Goal: Transaction & Acquisition: Register for event/course

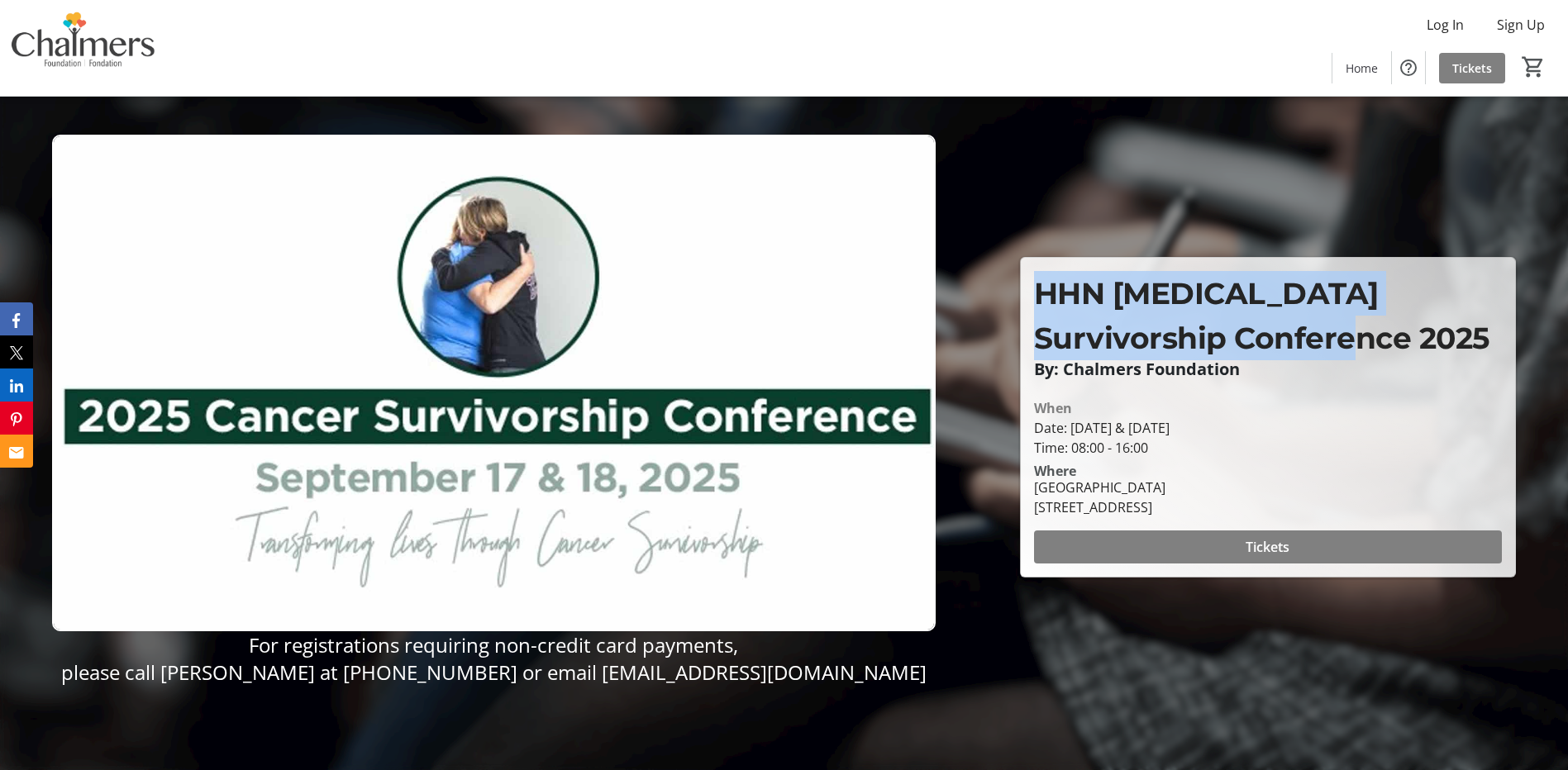
drag, startPoint x: 1034, startPoint y: 294, endPoint x: 1313, endPoint y: 345, distance: 283.6
click at [1313, 345] on p "HHN [MEDICAL_DATA] Survivorship Conference 2025" at bounding box center [1267, 315] width 468 height 89
drag, startPoint x: 1313, startPoint y: 345, endPoint x: 1299, endPoint y: 353, distance: 16.1
click at [1299, 351] on p "HHN [MEDICAL_DATA] Survivorship Conference 2025" at bounding box center [1267, 315] width 468 height 89
drag, startPoint x: 1290, startPoint y: 345, endPoint x: 1038, endPoint y: 295, distance: 256.9
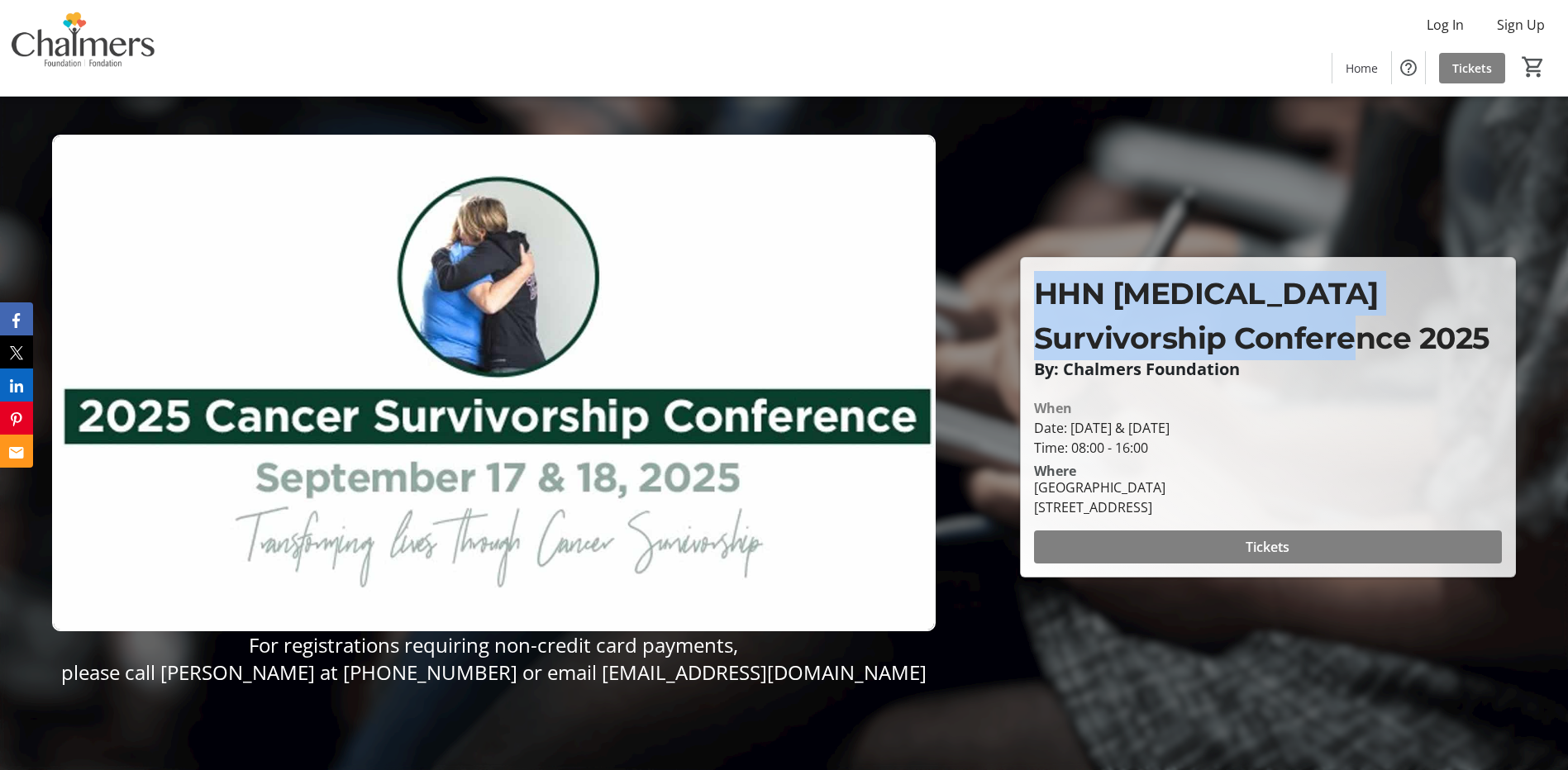
click at [1038, 295] on p "HHN [MEDICAL_DATA] Survivorship Conference 2025" at bounding box center [1267, 315] width 468 height 89
drag, startPoint x: 1038, startPoint y: 295, endPoint x: 1047, endPoint y: 310, distance: 17.5
click at [1038, 295] on span "HHN [MEDICAL_DATA] Survivorship Conference 2025" at bounding box center [1261, 316] width 456 height 81
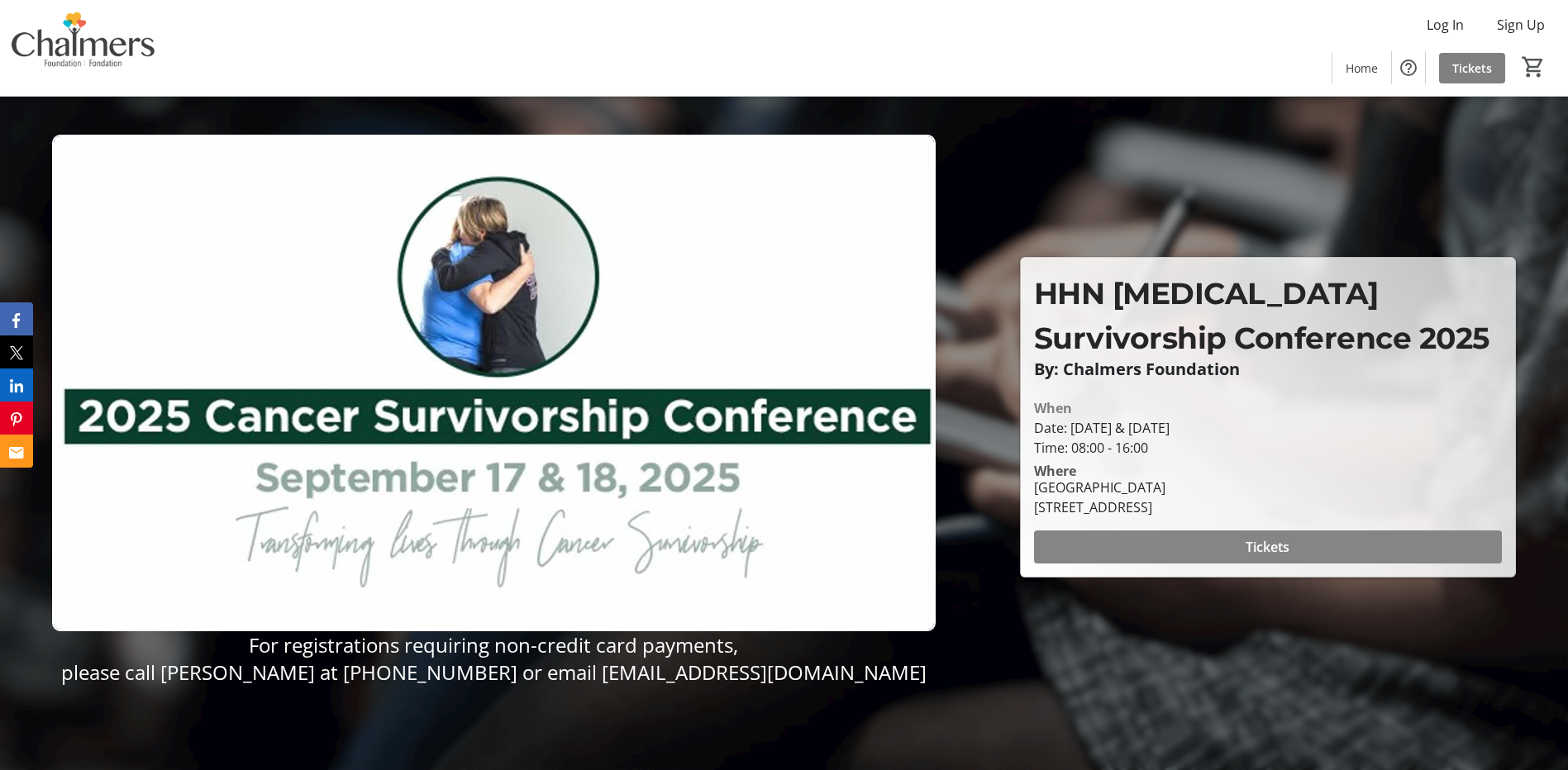
click at [1297, 549] on span at bounding box center [1267, 547] width 468 height 40
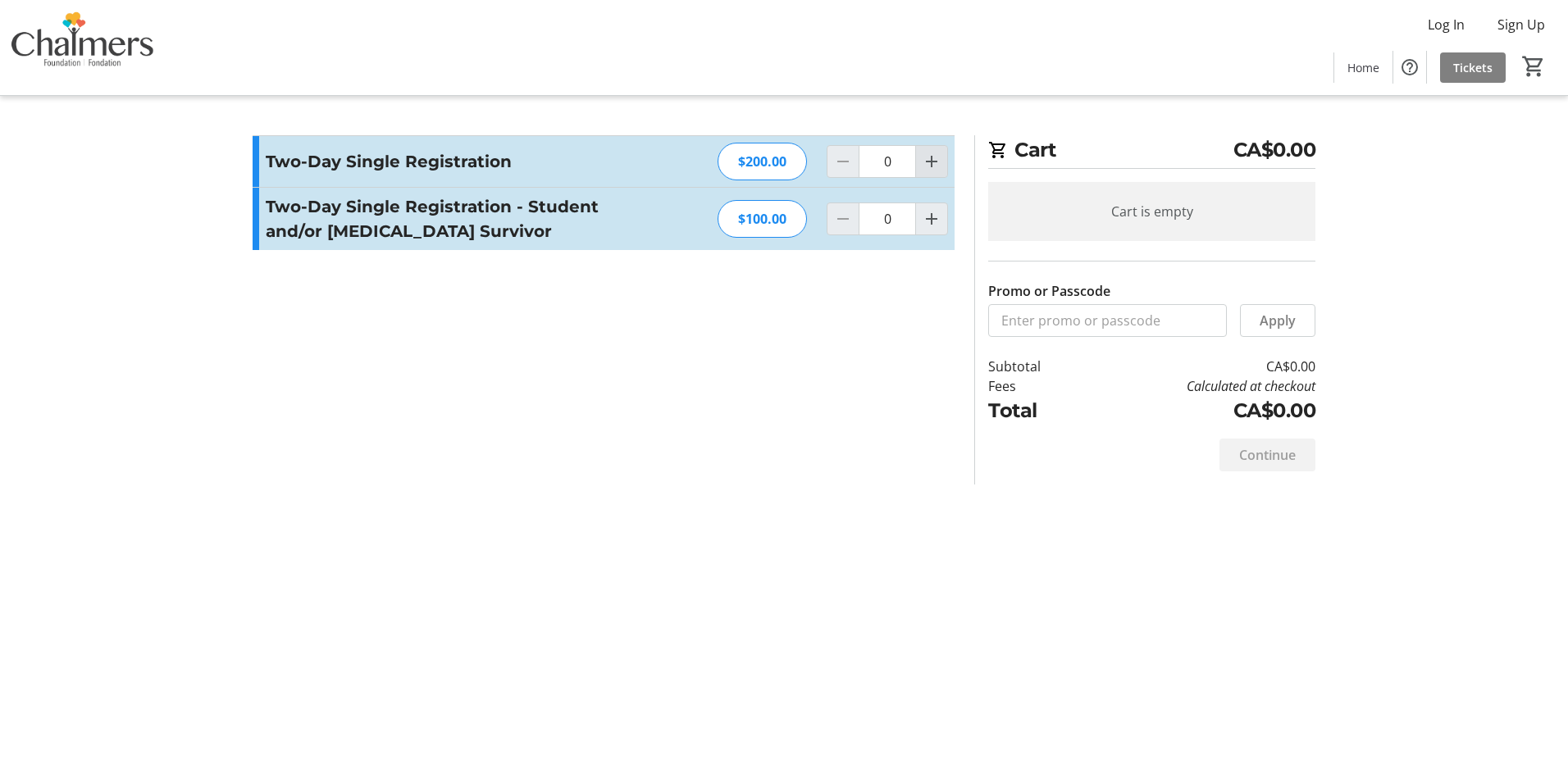
click at [937, 160] on mat-icon "Increment by one" at bounding box center [932, 161] width 20 height 20
type input "1"
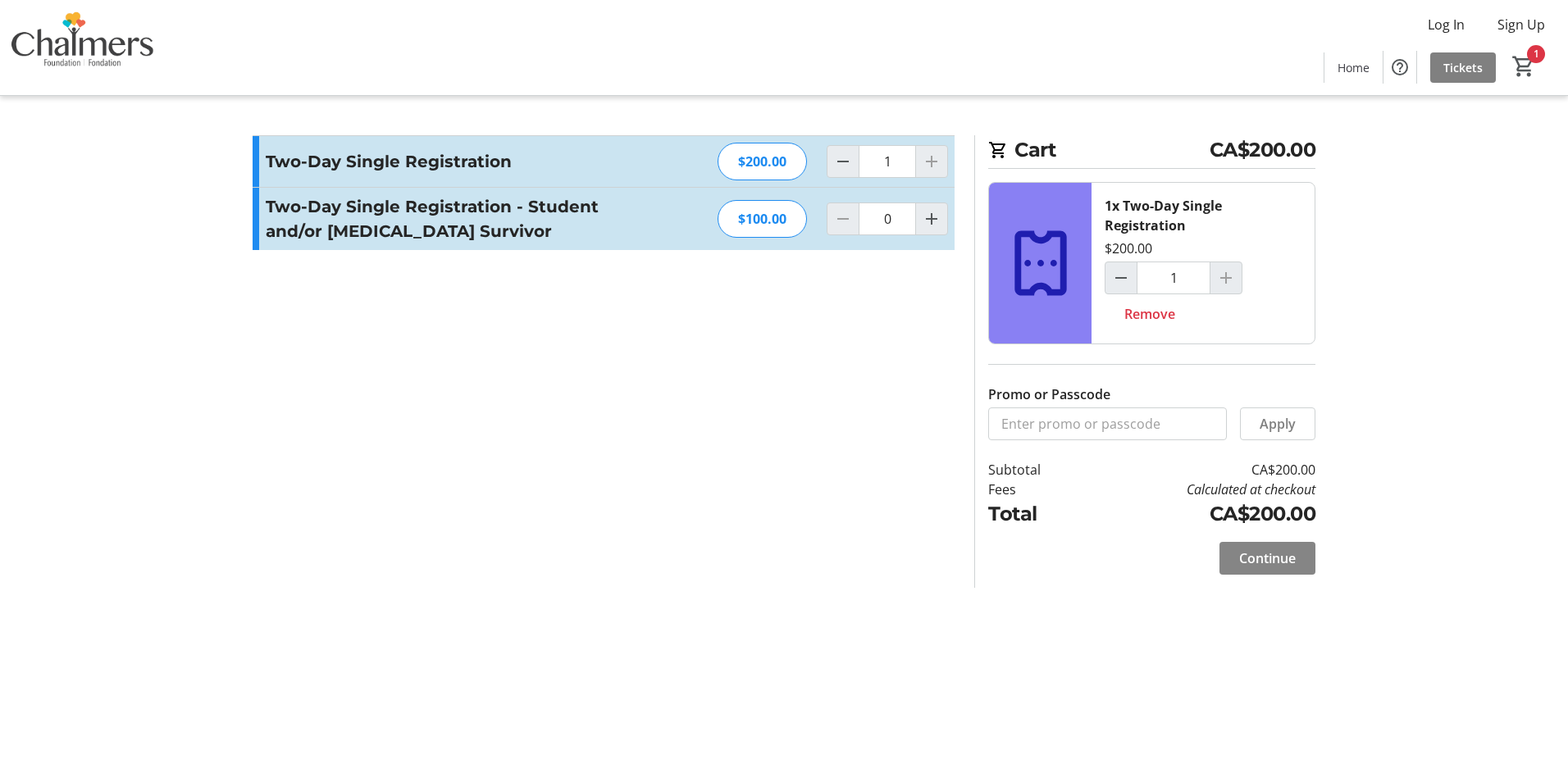
click at [1270, 556] on span "Continue" at bounding box center [1267, 559] width 57 height 20
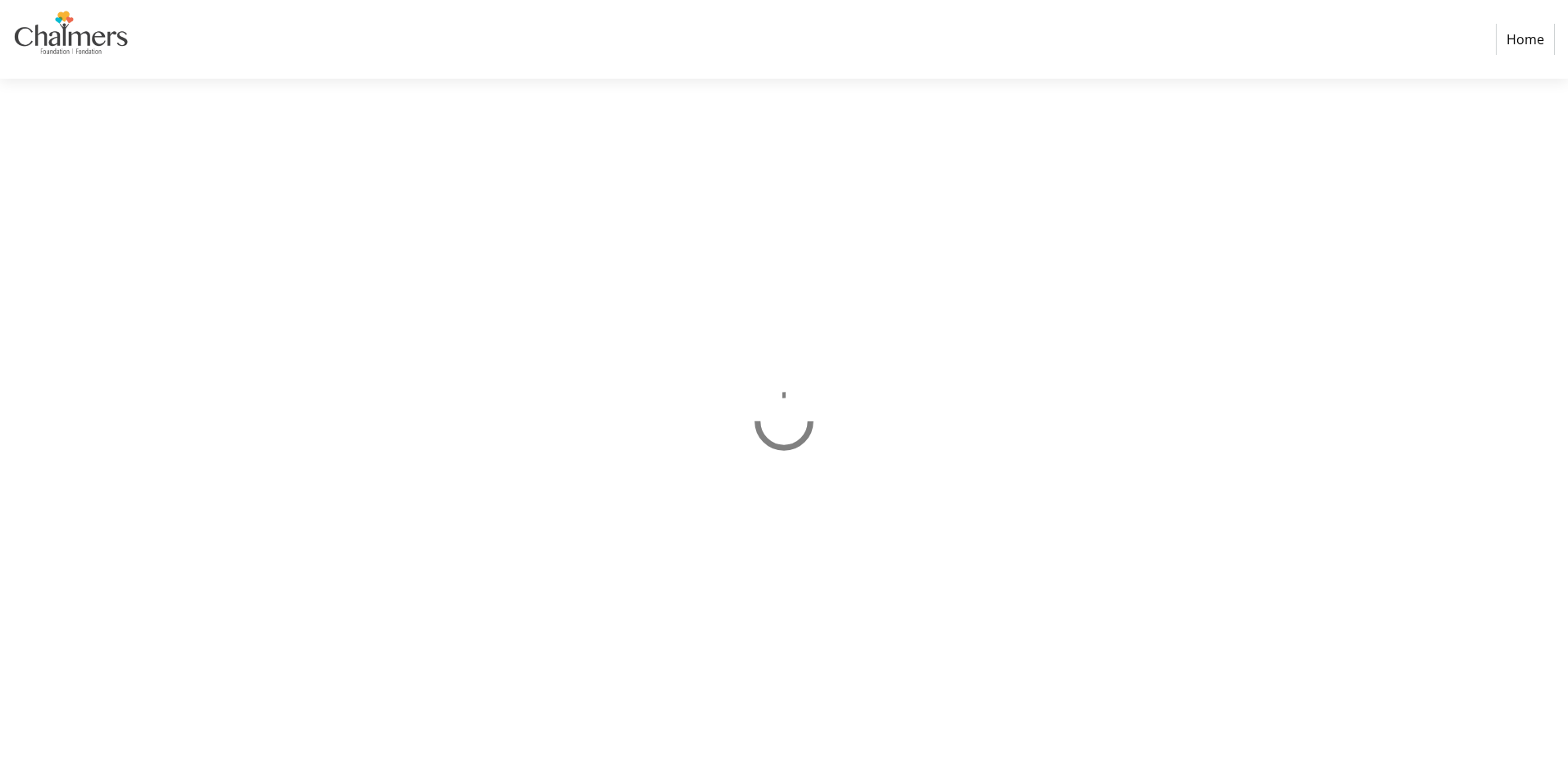
select select "CA"
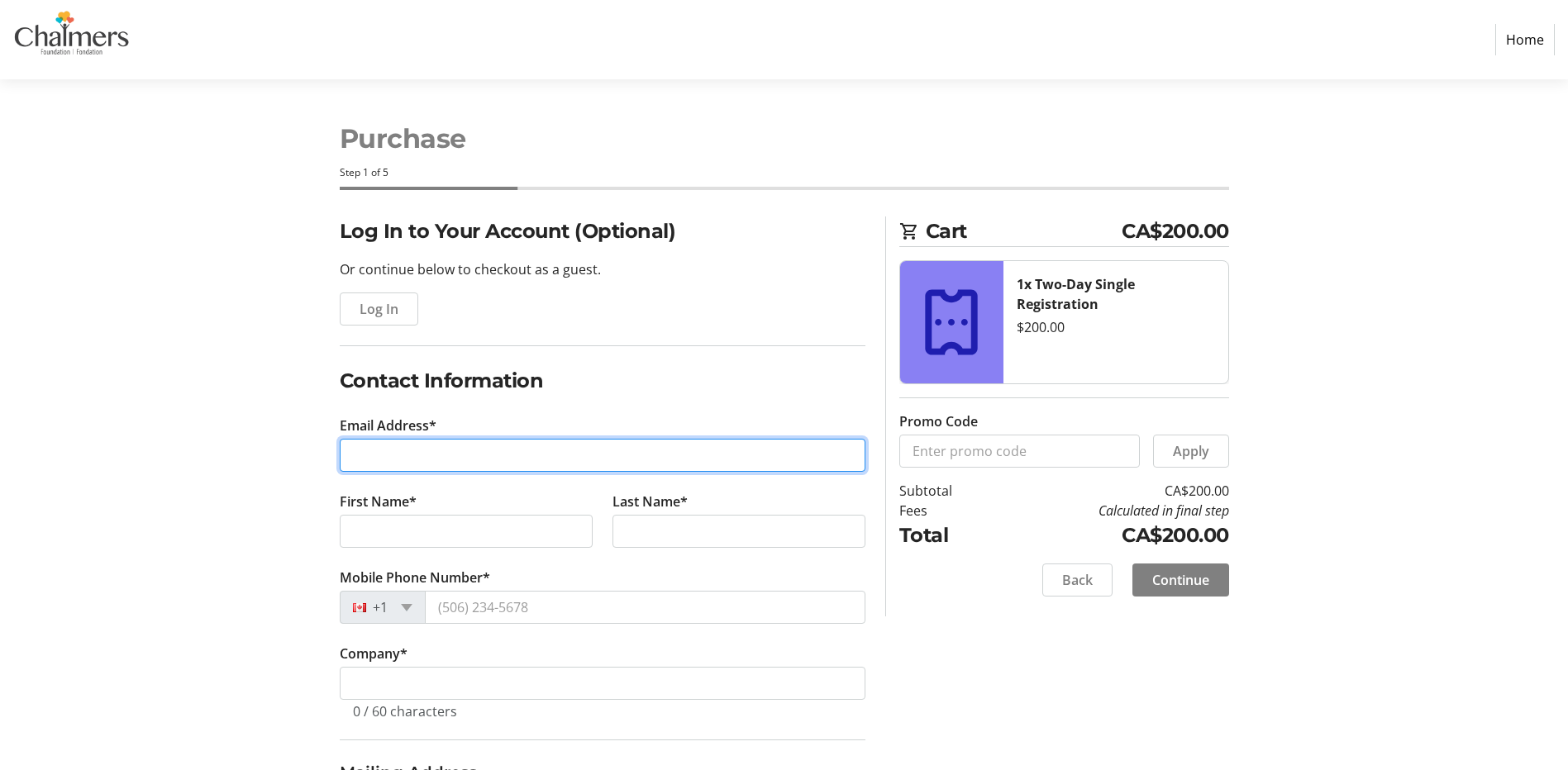
click at [439, 442] on input "Email Address*" at bounding box center [603, 456] width 525 height 33
type input "[PERSON_NAME][EMAIL_ADDRESS][PERSON_NAME][DOMAIN_NAME]"
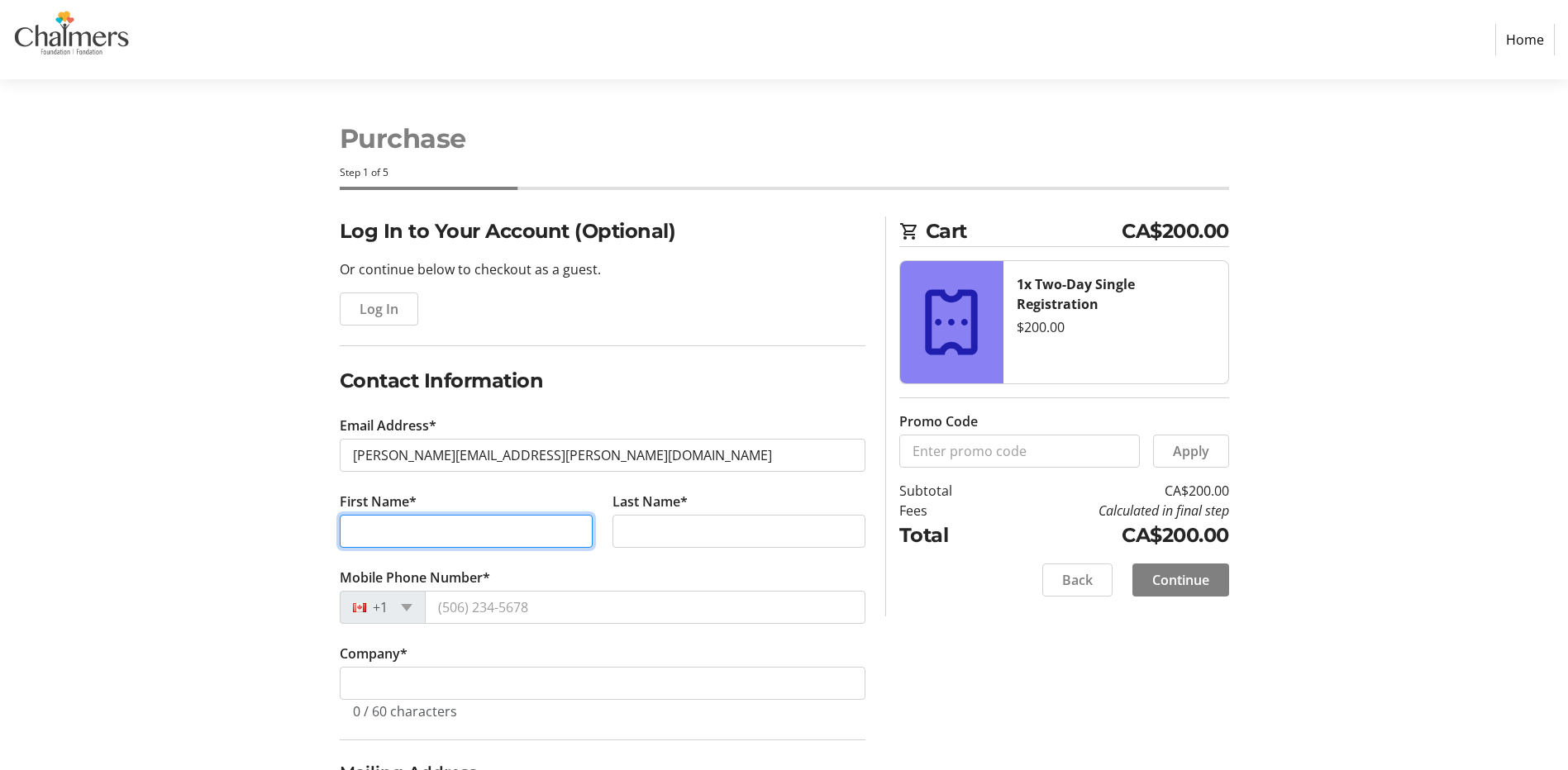
type input "[PERSON_NAME]"
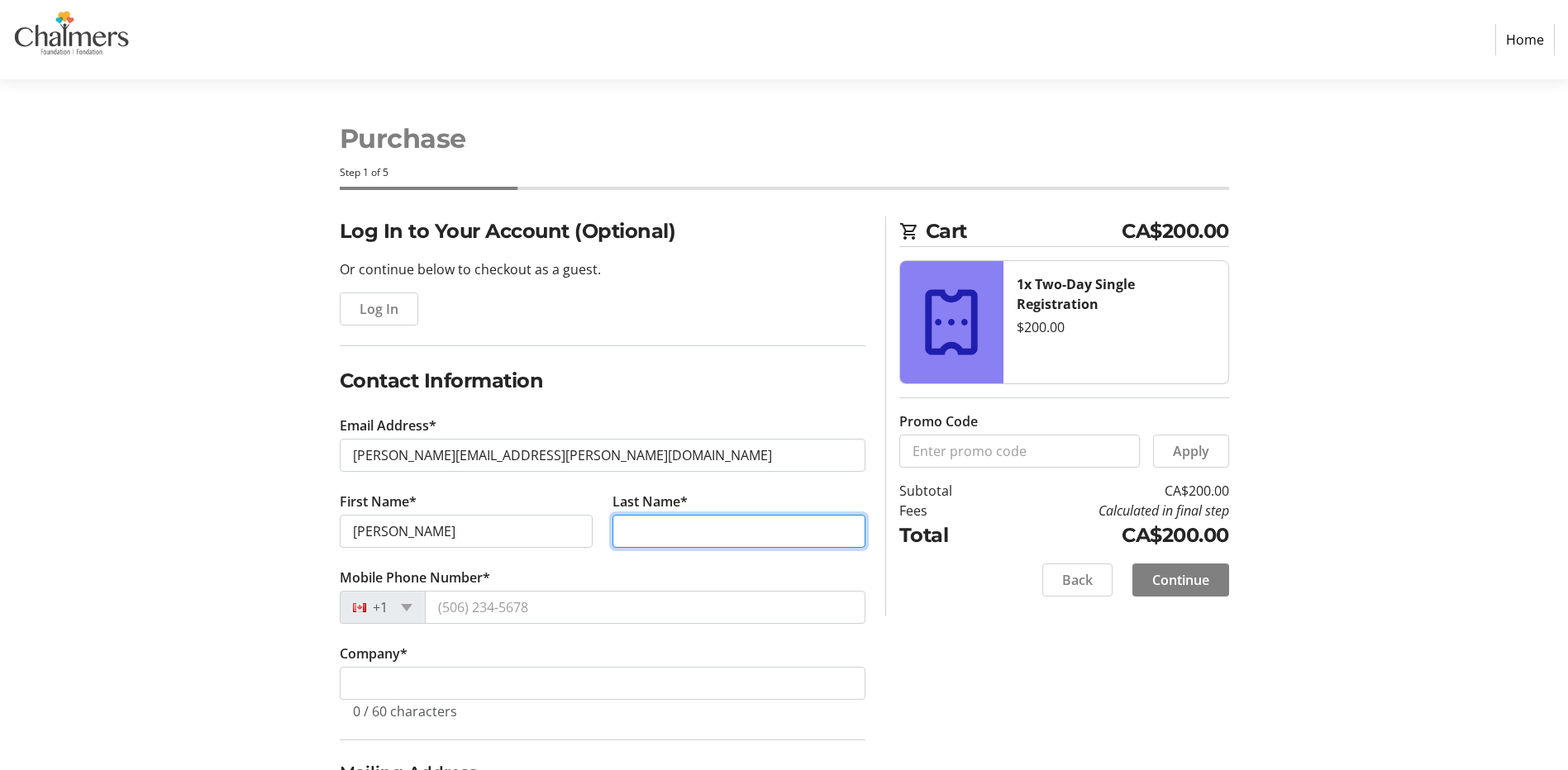
type input "[PERSON_NAME]"
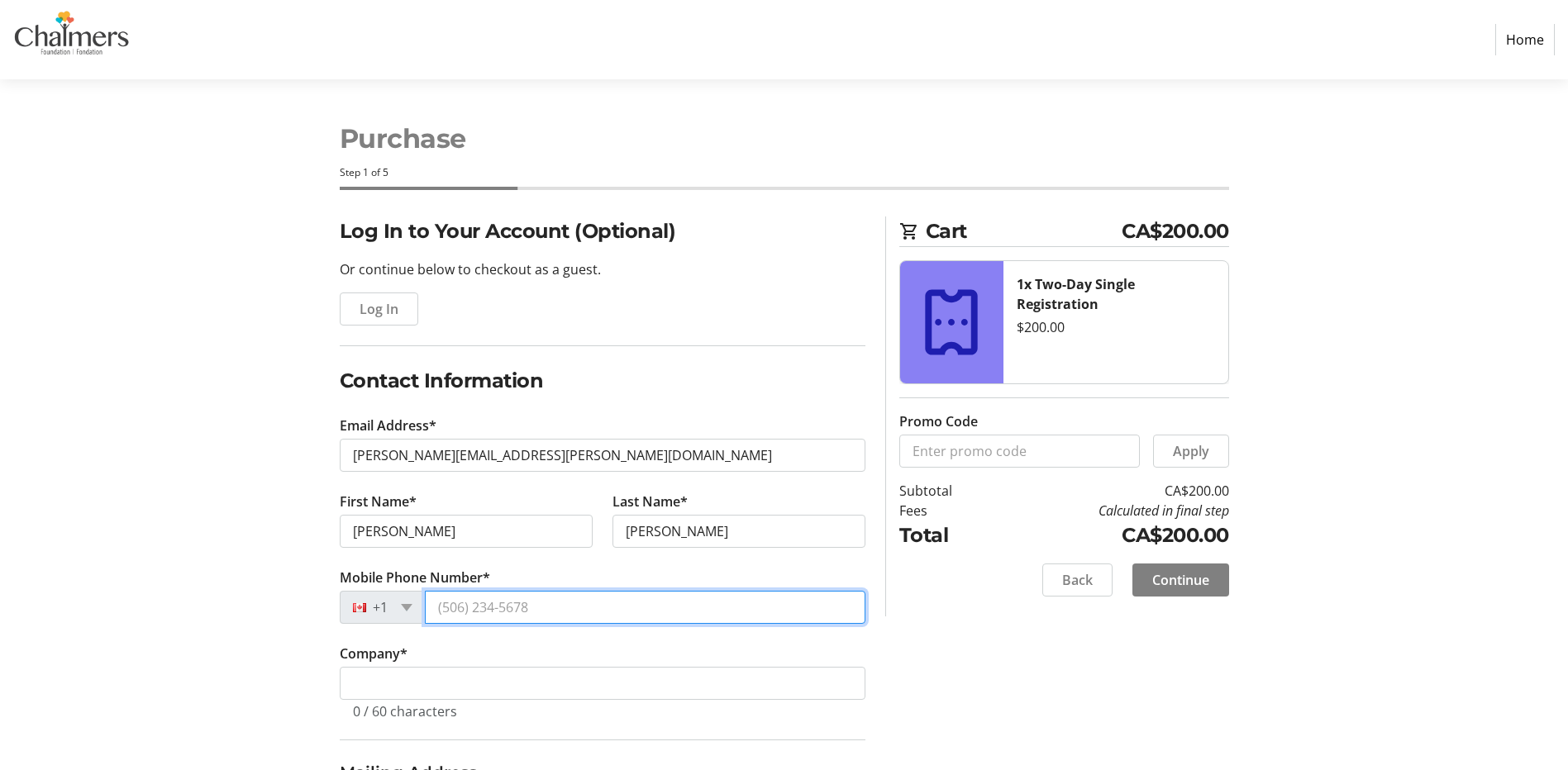
type input "[PHONE_NUMBER]"
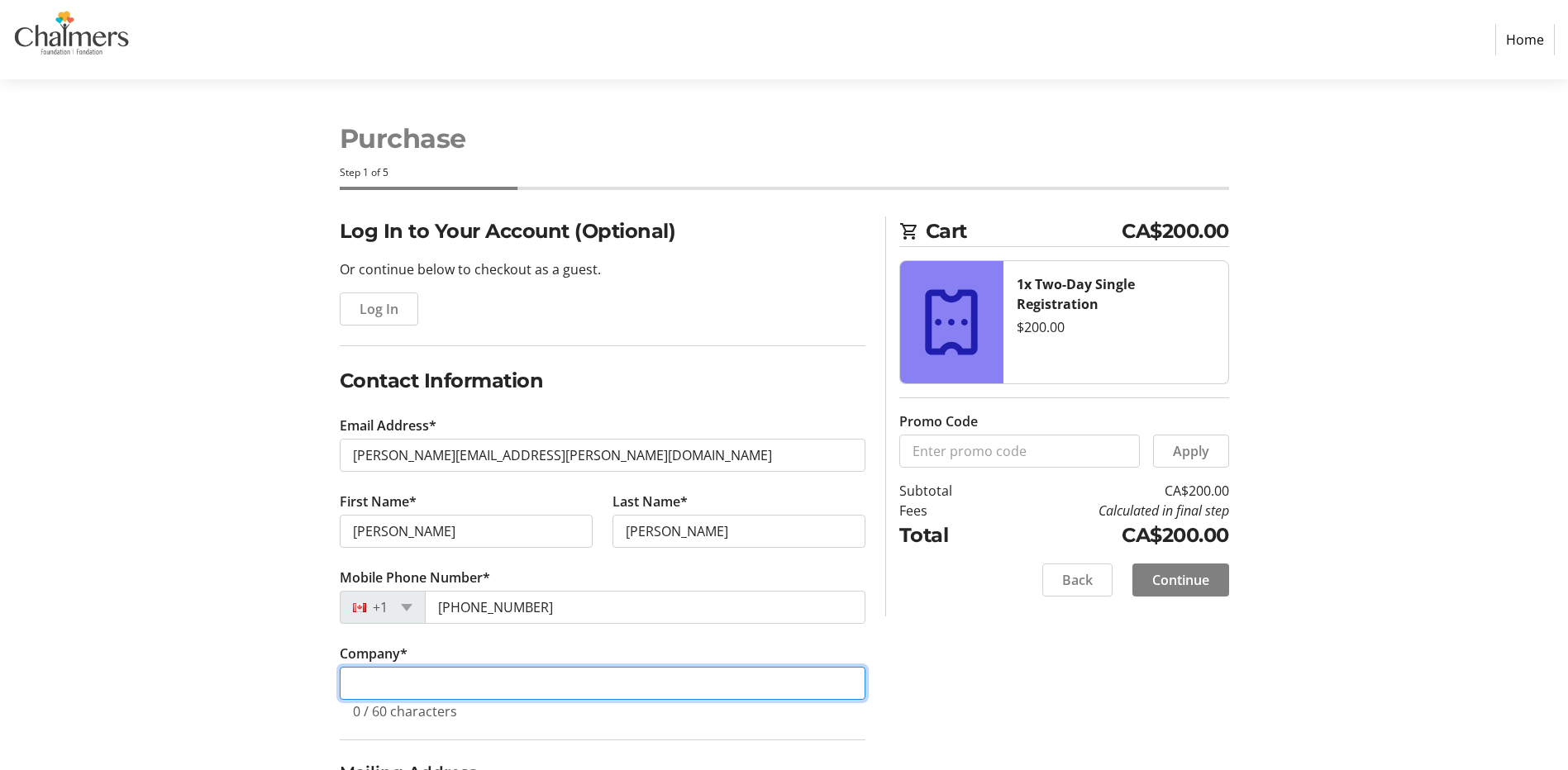
type input "Horizon Health Network"
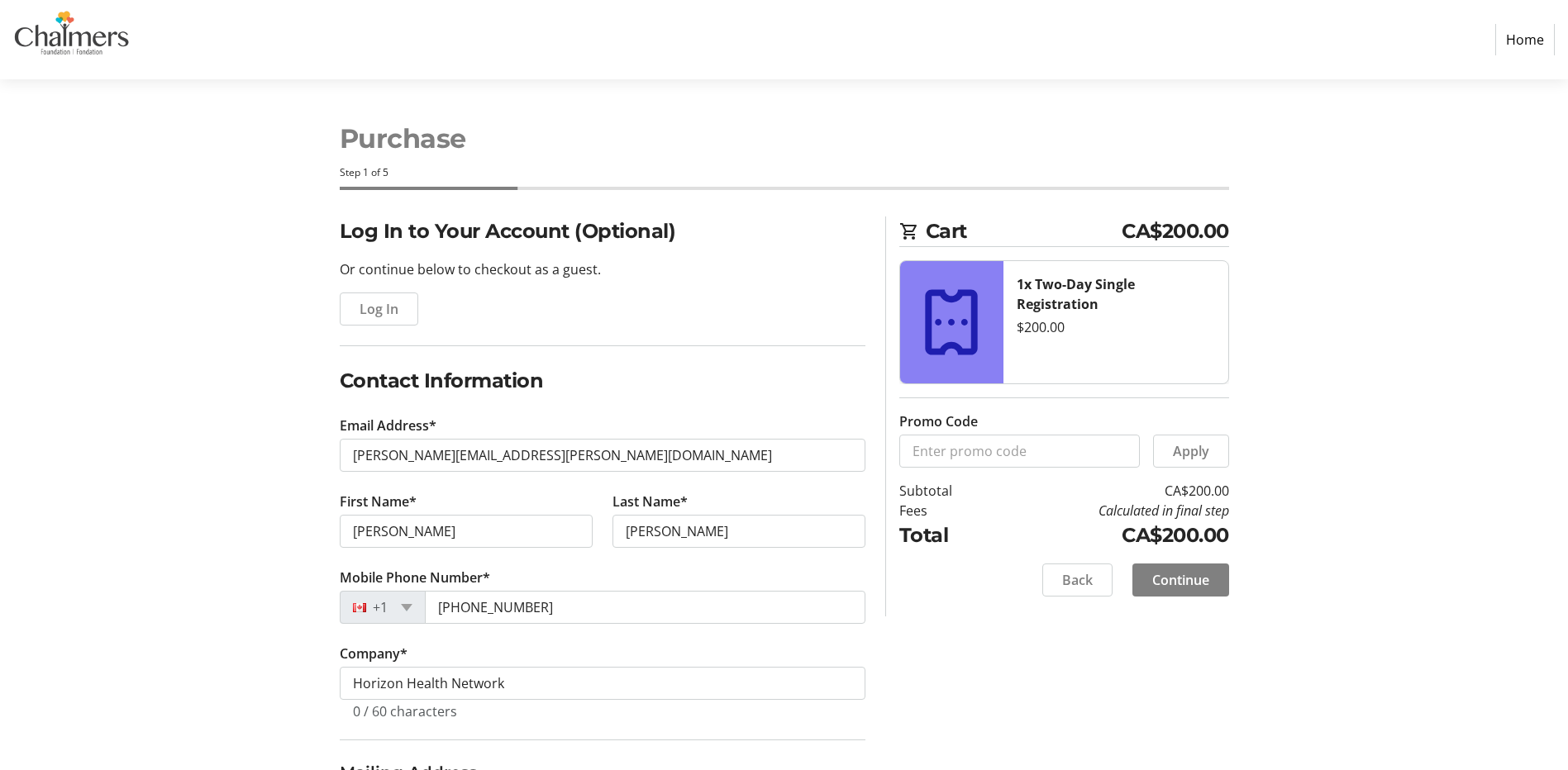
type input "[STREET_ADDRESS]"
type input "Fredericton"
select select "NB"
type input "E3B 9H6"
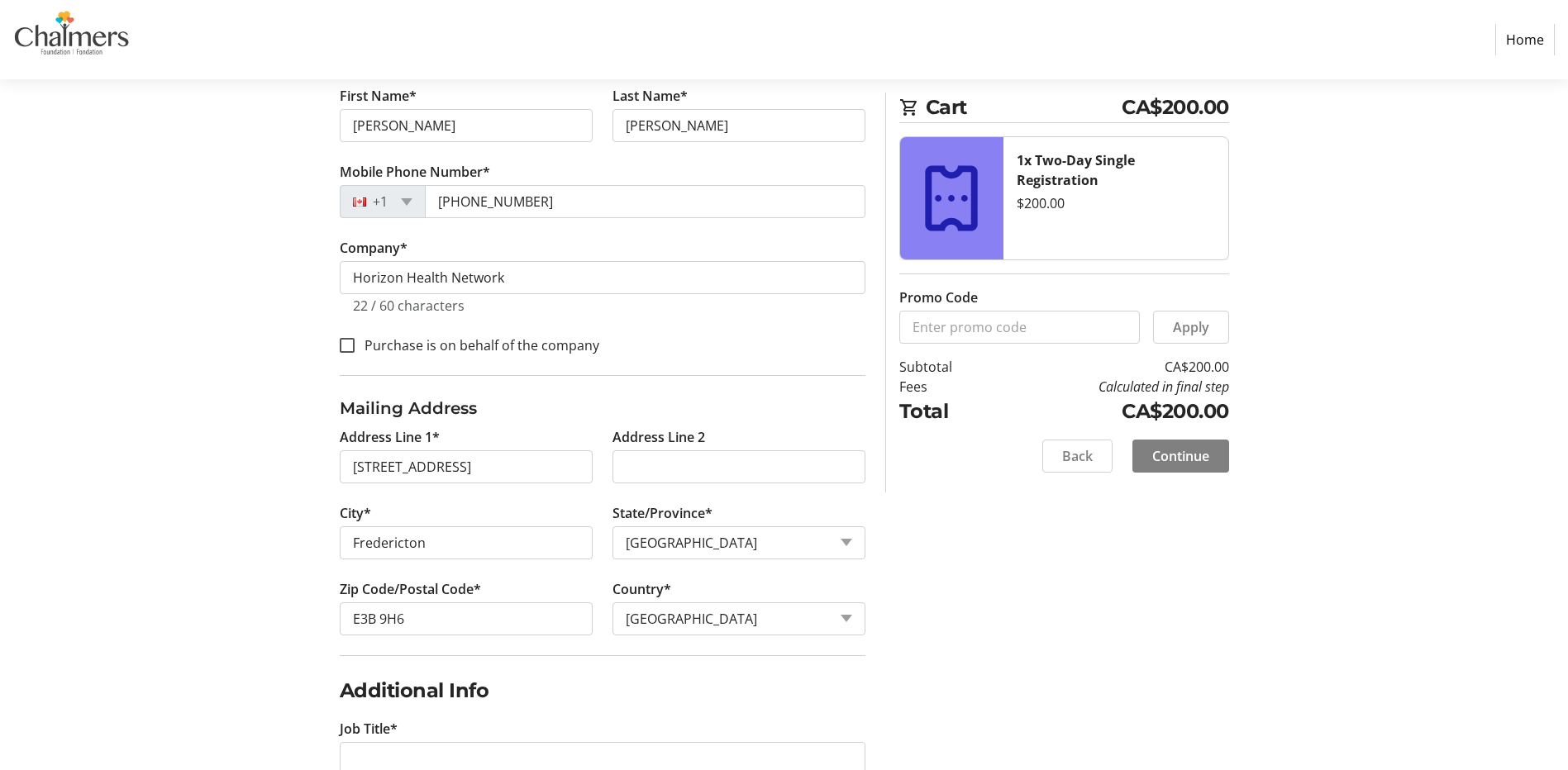
scroll to position [413, 0]
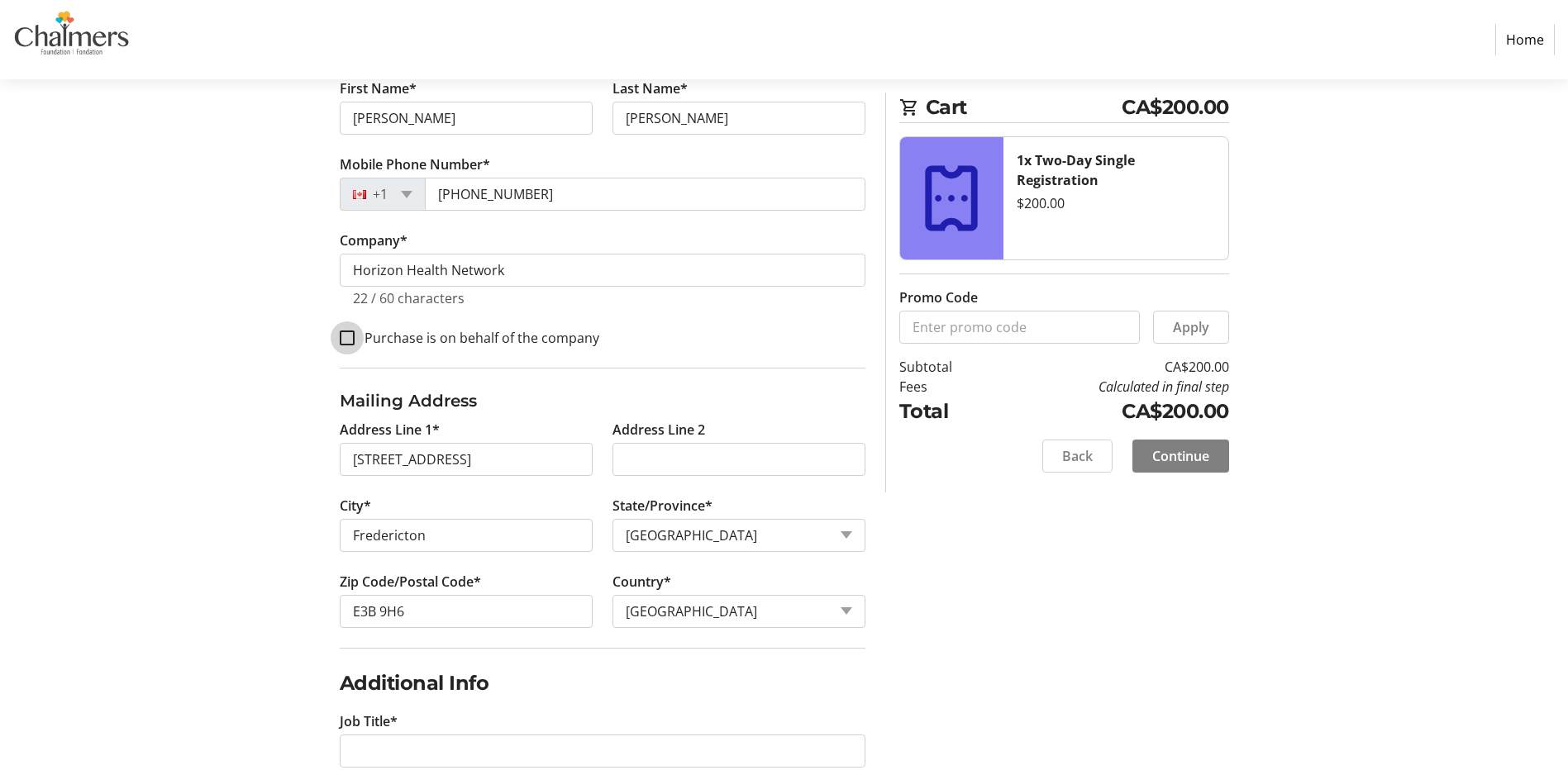
click at [345, 342] on input "Purchase is on behalf of the company" at bounding box center [347, 338] width 15 height 15
checkbox input "true"
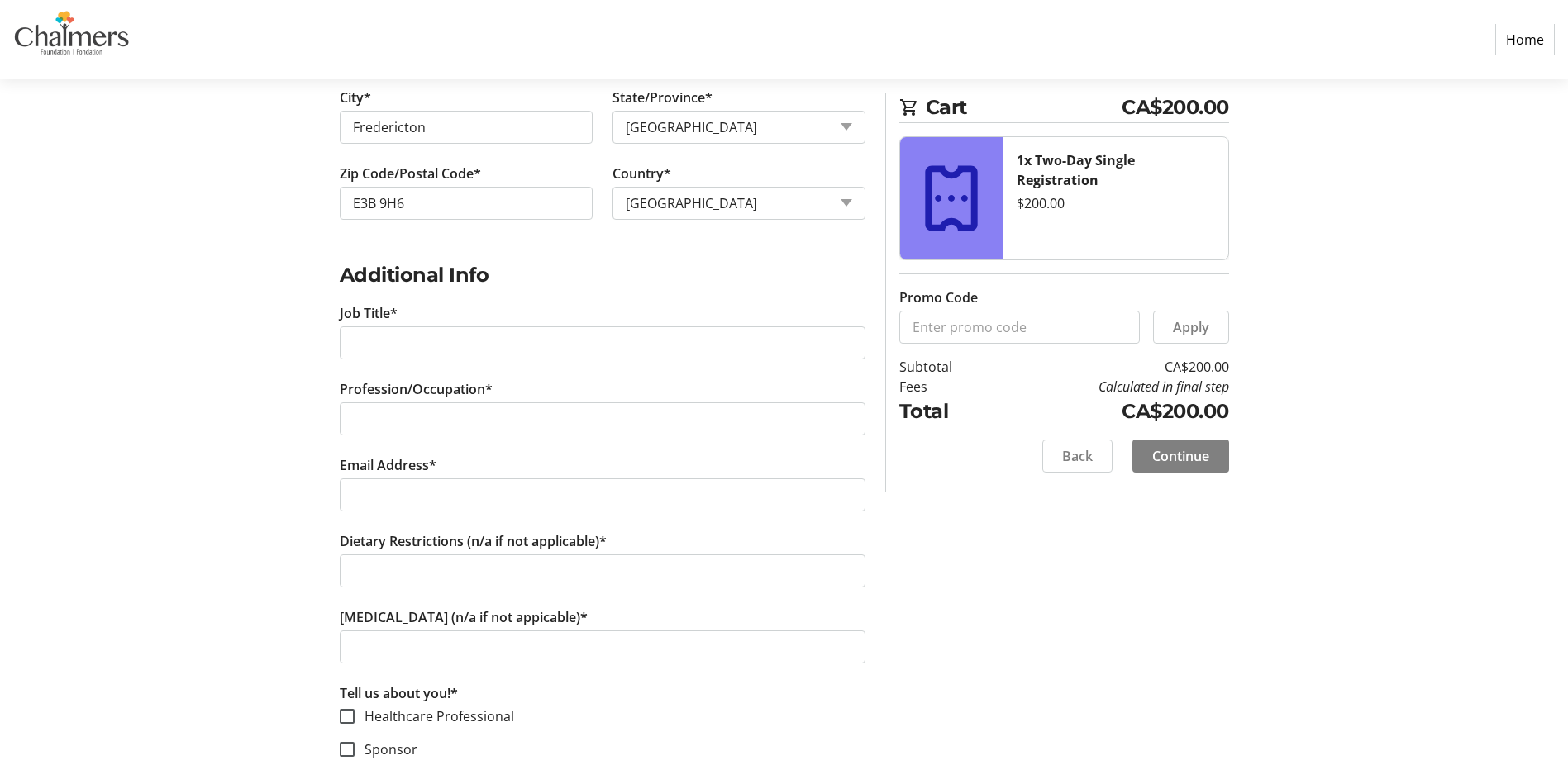
scroll to position [827, 0]
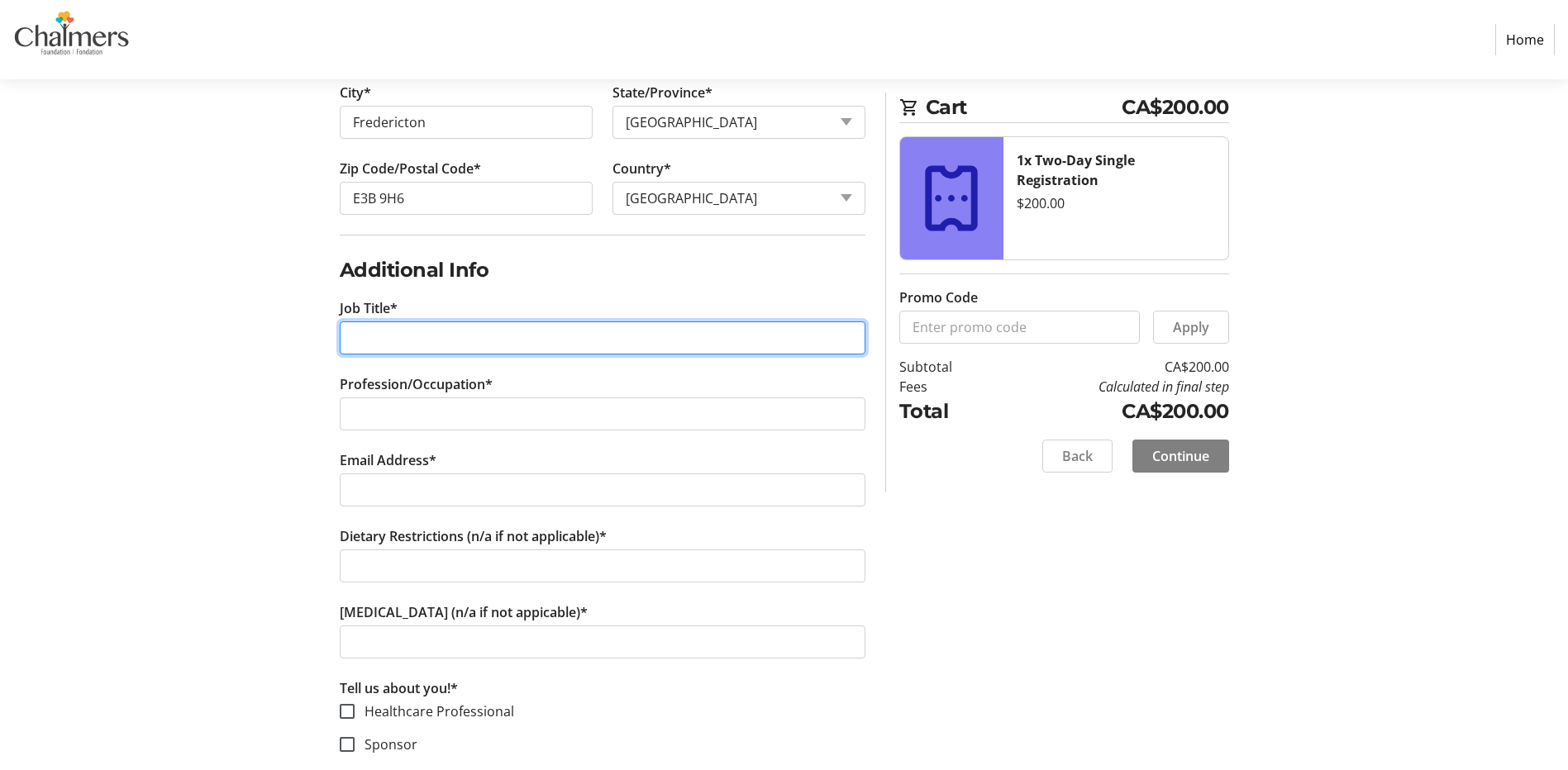
click at [457, 345] on input "Job Title*" at bounding box center [603, 338] width 525 height 33
type input "Registered Dietitian"
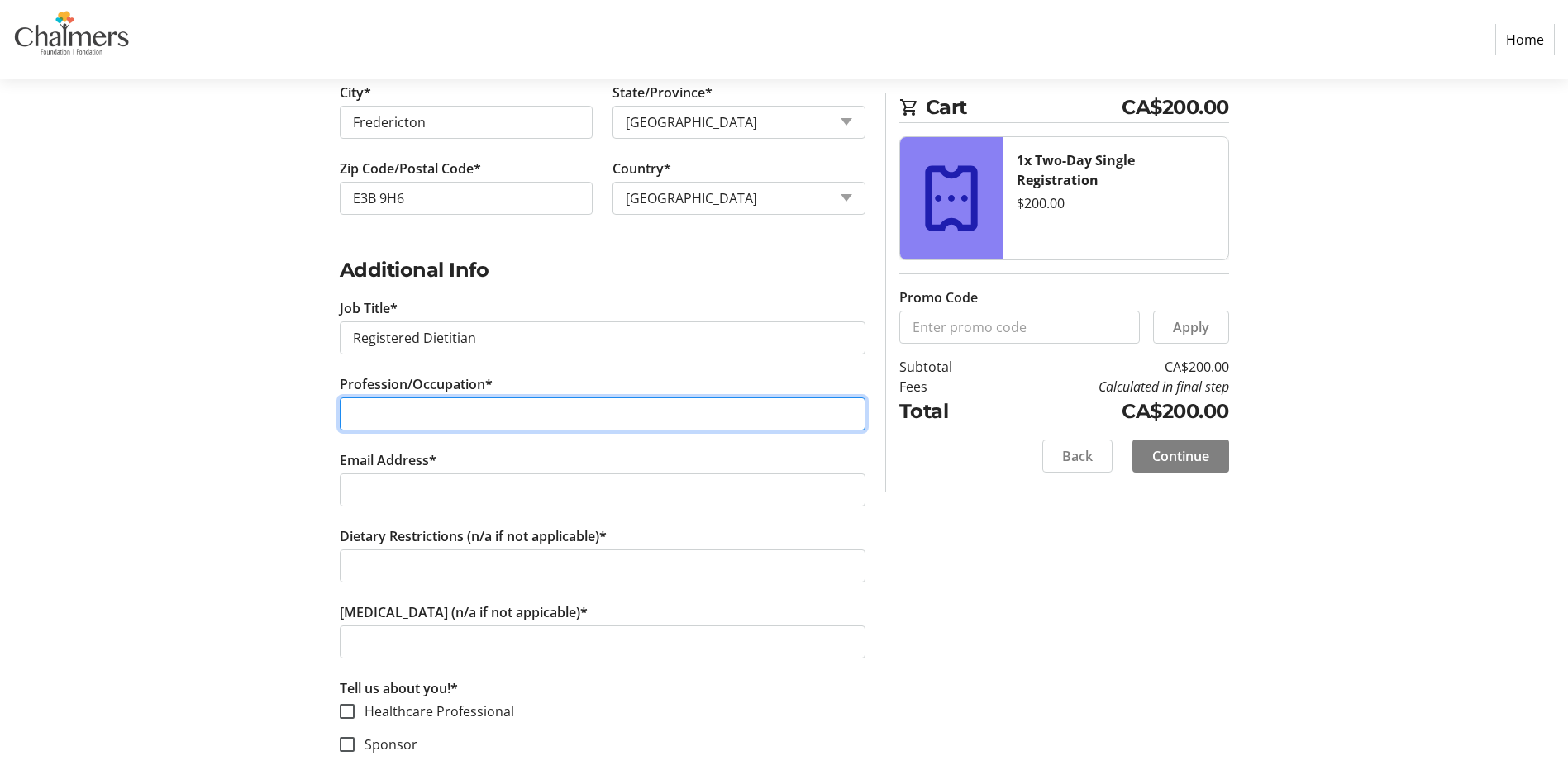
click at [460, 403] on input "Profession/Occupation*" at bounding box center [603, 414] width 525 height 33
type input "Registered Dietitian"
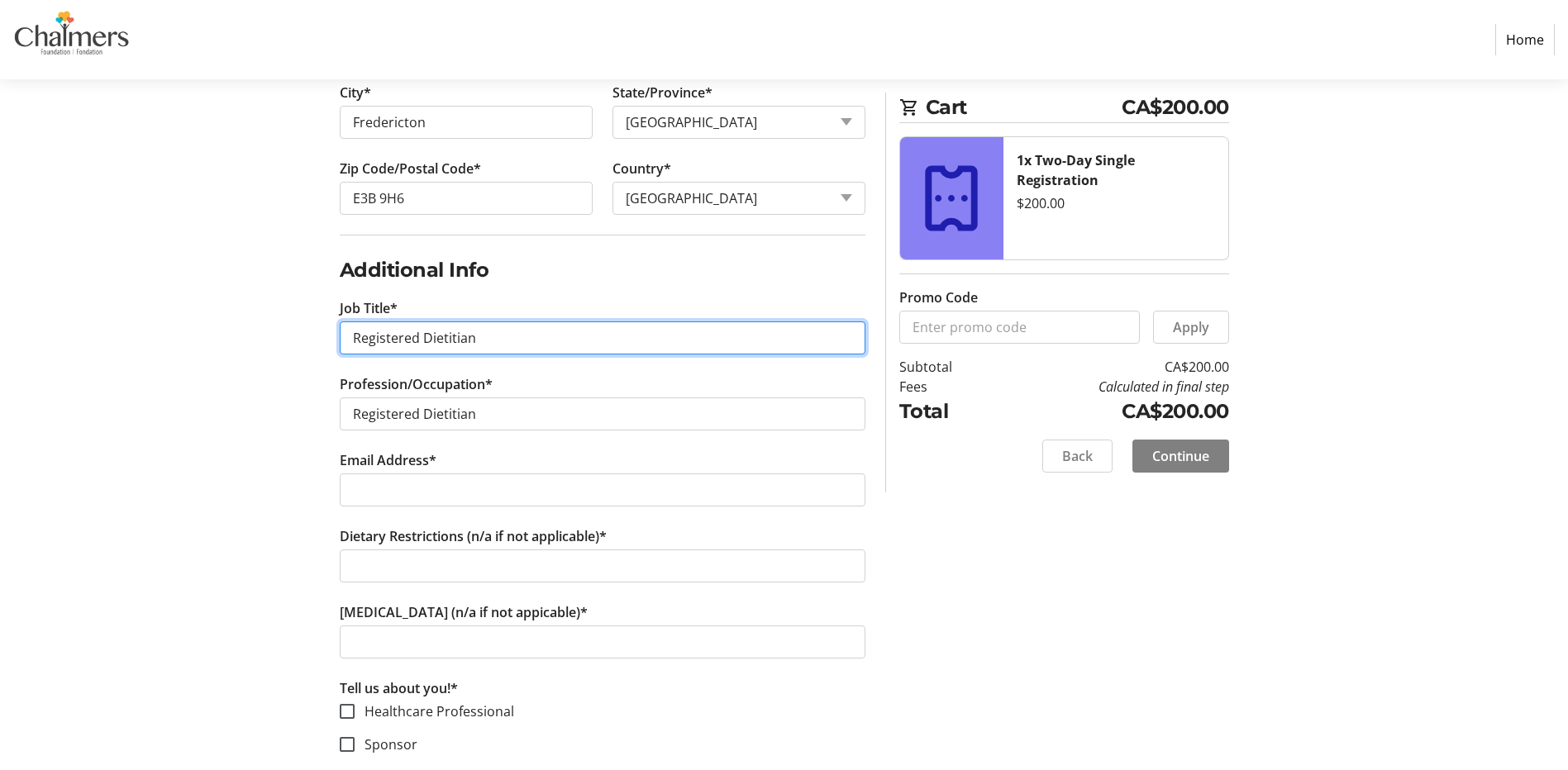
drag, startPoint x: 499, startPoint y: 330, endPoint x: 287, endPoint y: 324, distance: 212.1
click at [287, 324] on div "Log In to Your Account (Optional) Or continue below to checkout as a guest. Log…" at bounding box center [784, 158] width 1090 height 1536
type input "Clinical Dietitian"
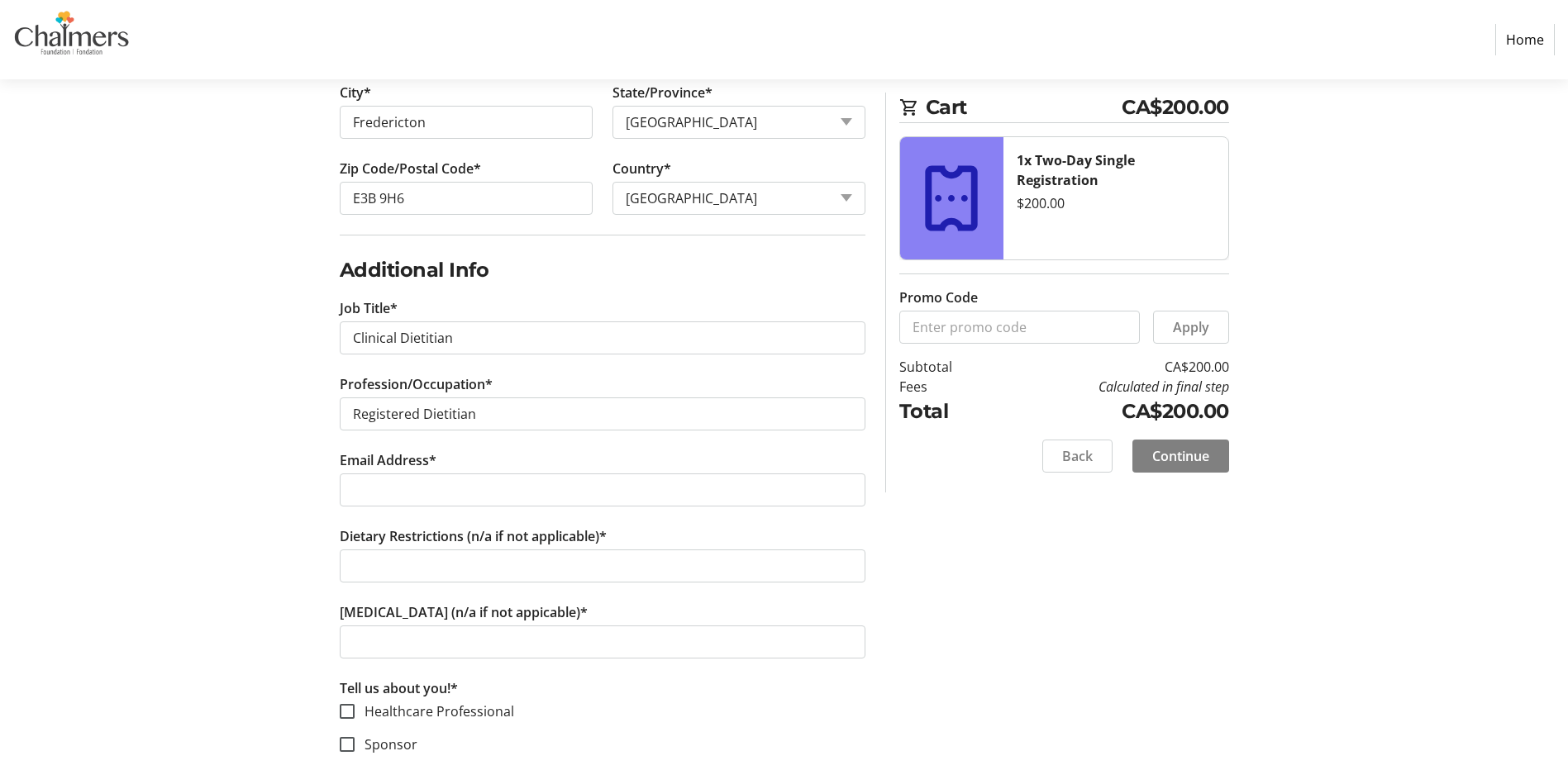
click at [389, 465] on label "Email Address*" at bounding box center [388, 460] width 96 height 20
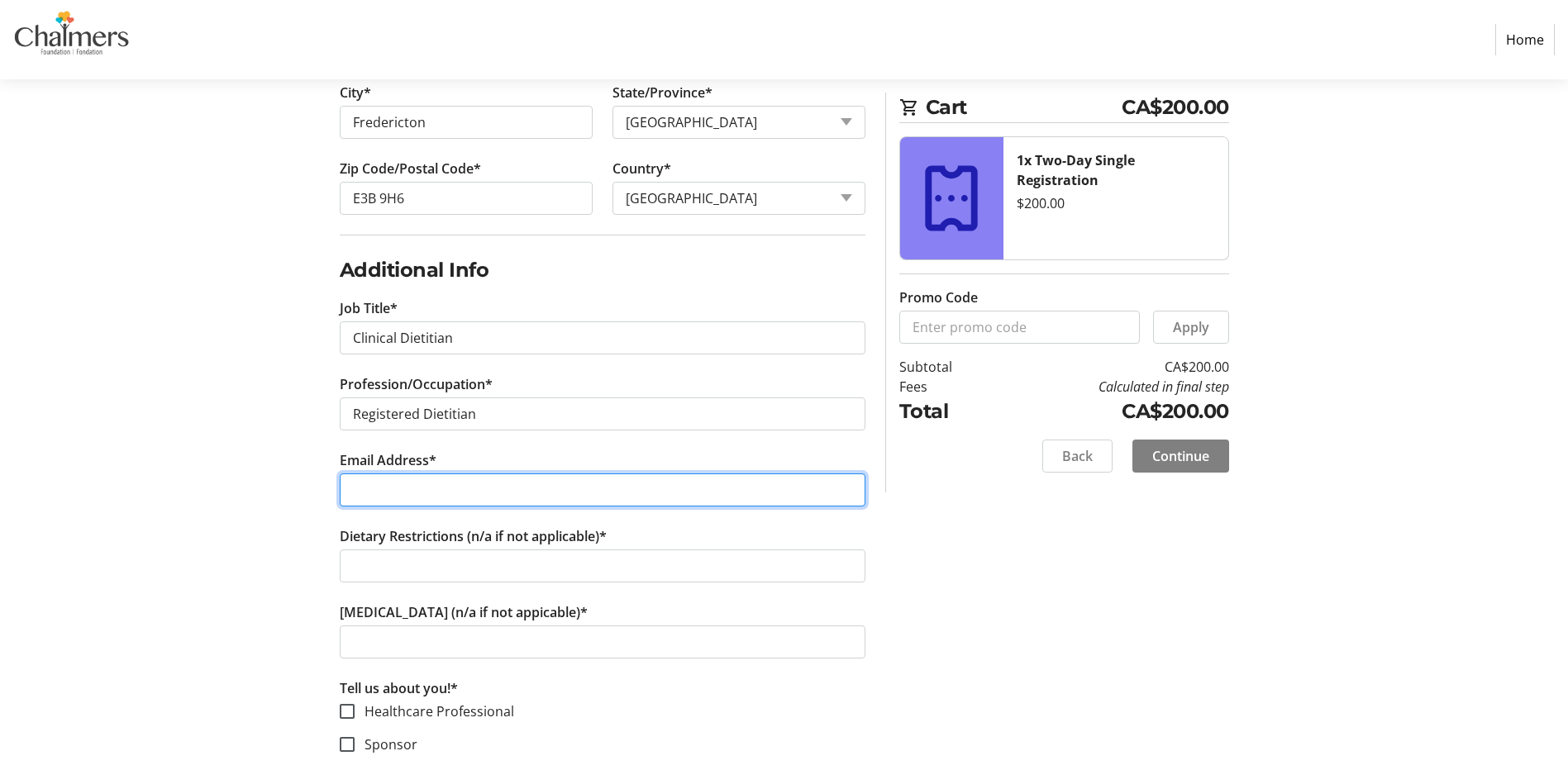
click at [389, 473] on input "Email Address*" at bounding box center [603, 490] width 525 height 33
click at [400, 482] on input "Email Address*" at bounding box center [603, 490] width 525 height 33
type input "[PERSON_NAME][EMAIL_ADDRESS][PERSON_NAME][DOMAIN_NAME]"
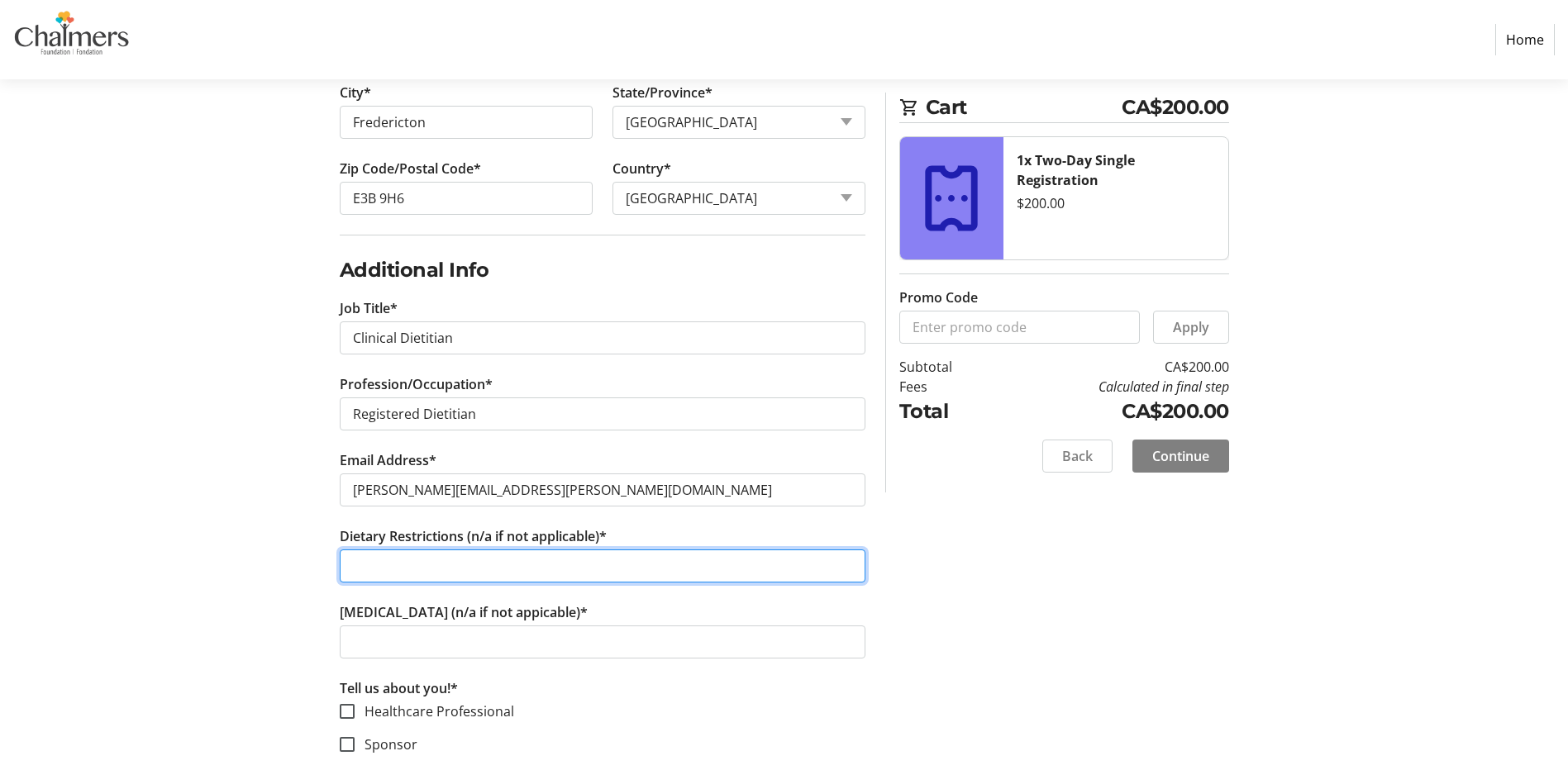
click at [438, 571] on input "Dietary Restrictions (n/a if not applicable)*" at bounding box center [603, 566] width 525 height 33
type input "Vegetarian"
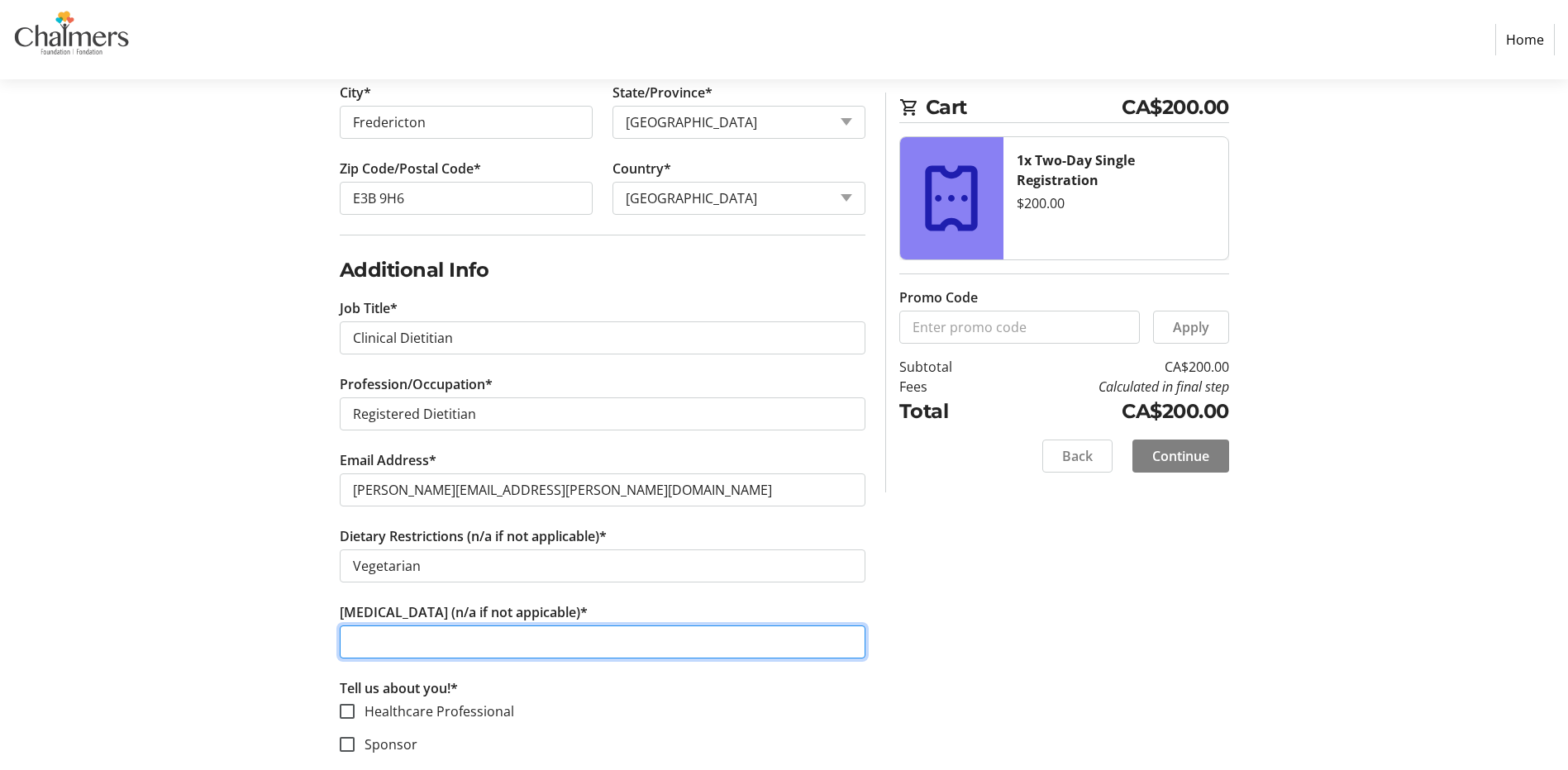
click at [449, 656] on input "[MEDICAL_DATA] (n/a if not appicable)*" at bounding box center [603, 642] width 525 height 33
type input "N/A"
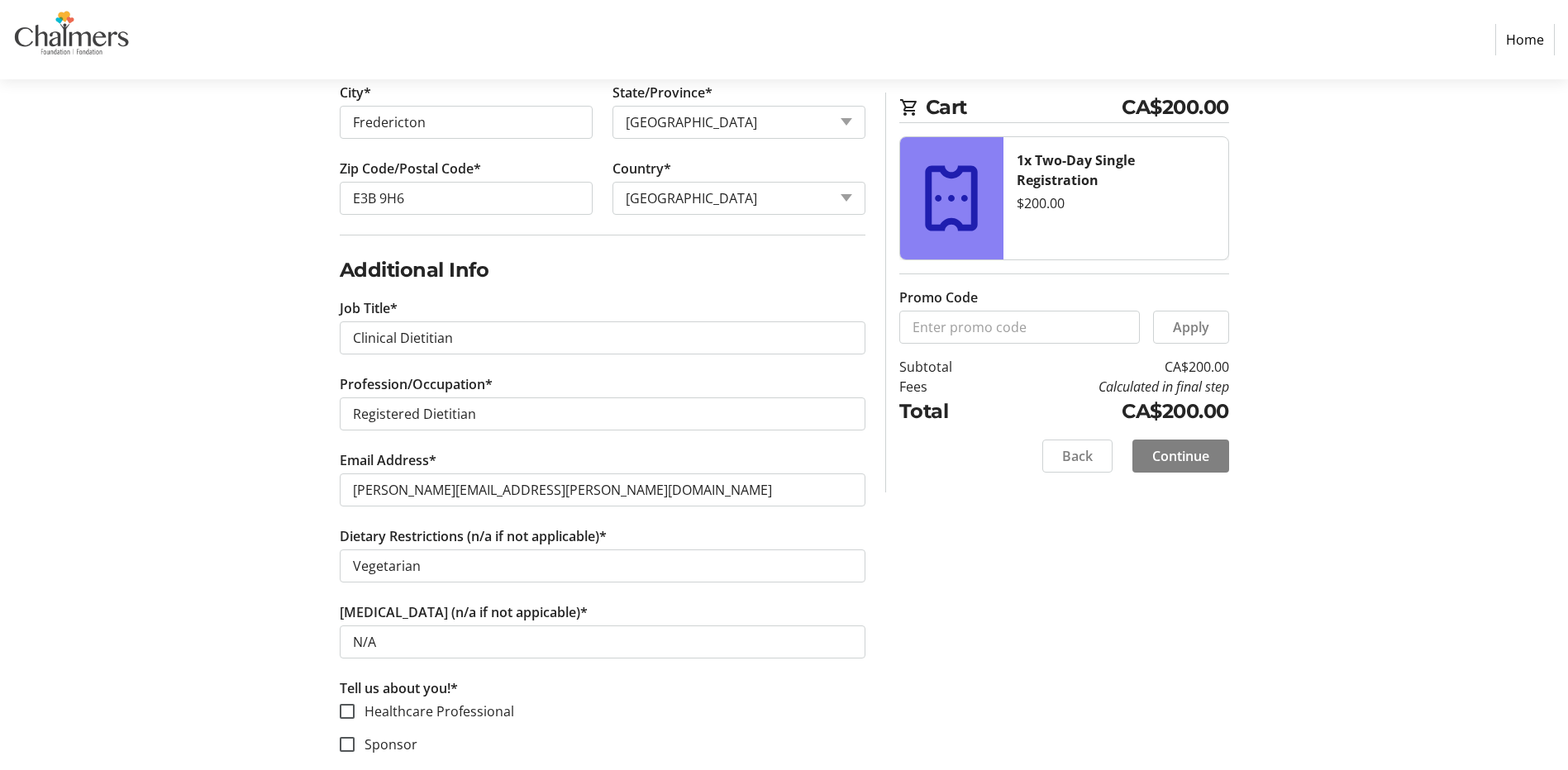
click at [277, 553] on div "Log In to Your Account (Optional) Or continue below to checkout as a guest. Log…" at bounding box center [784, 158] width 1090 height 1536
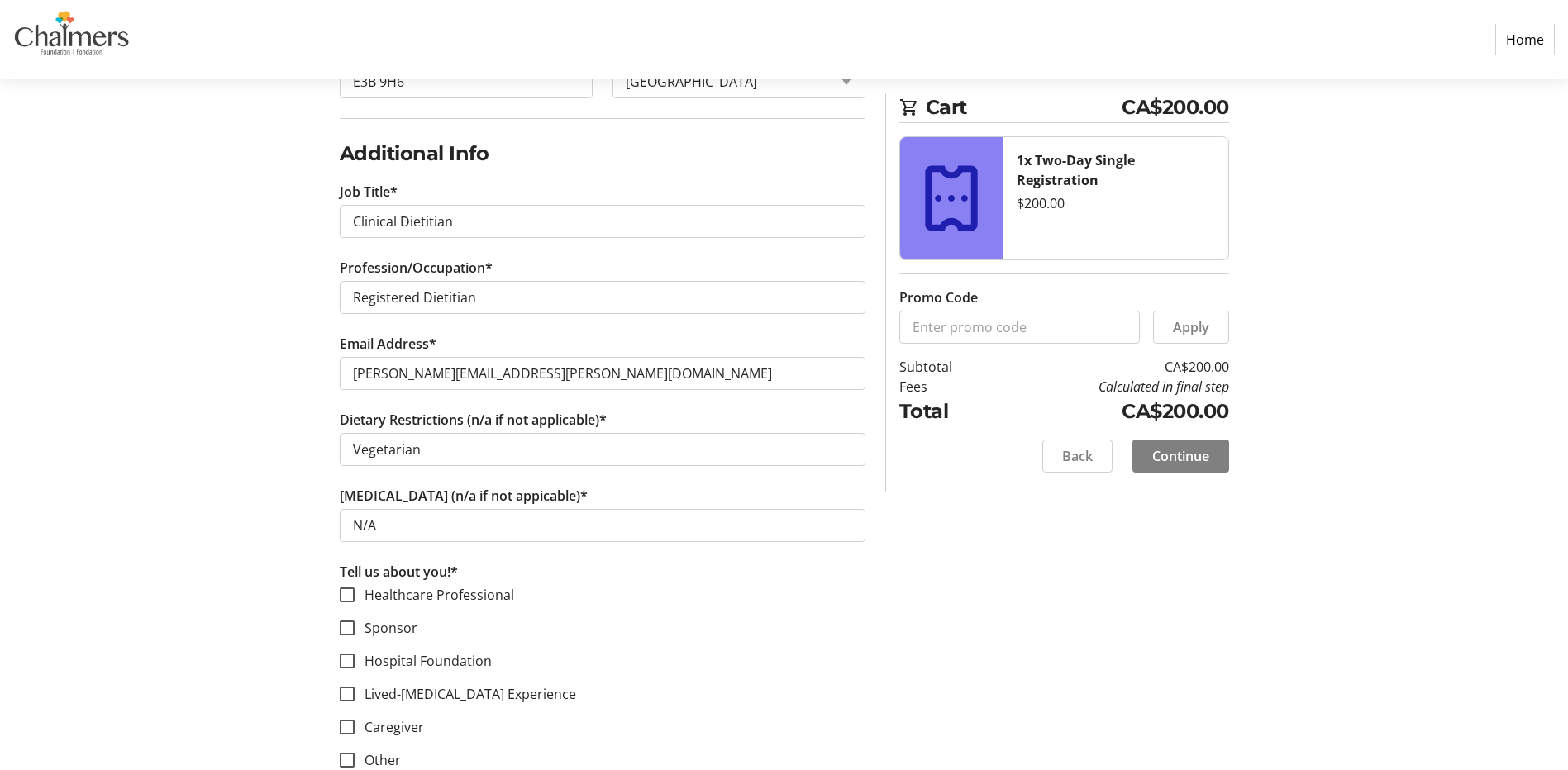
scroll to position [983, 0]
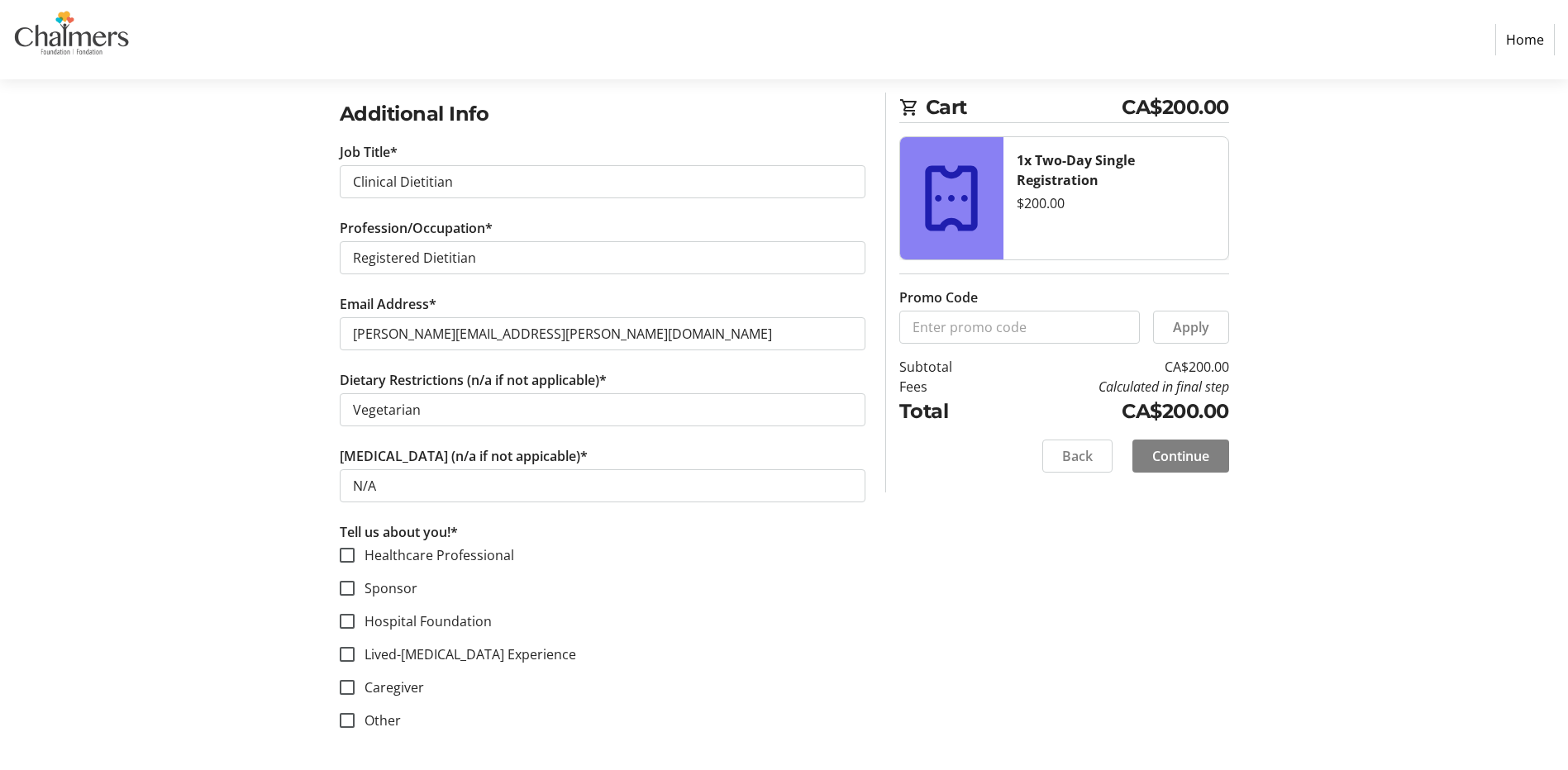
click at [471, 548] on label "Healthcare Professional" at bounding box center [434, 556] width 160 height 20
click at [355, 548] on input "Healthcare Professional" at bounding box center [347, 555] width 15 height 15
checkbox input "true"
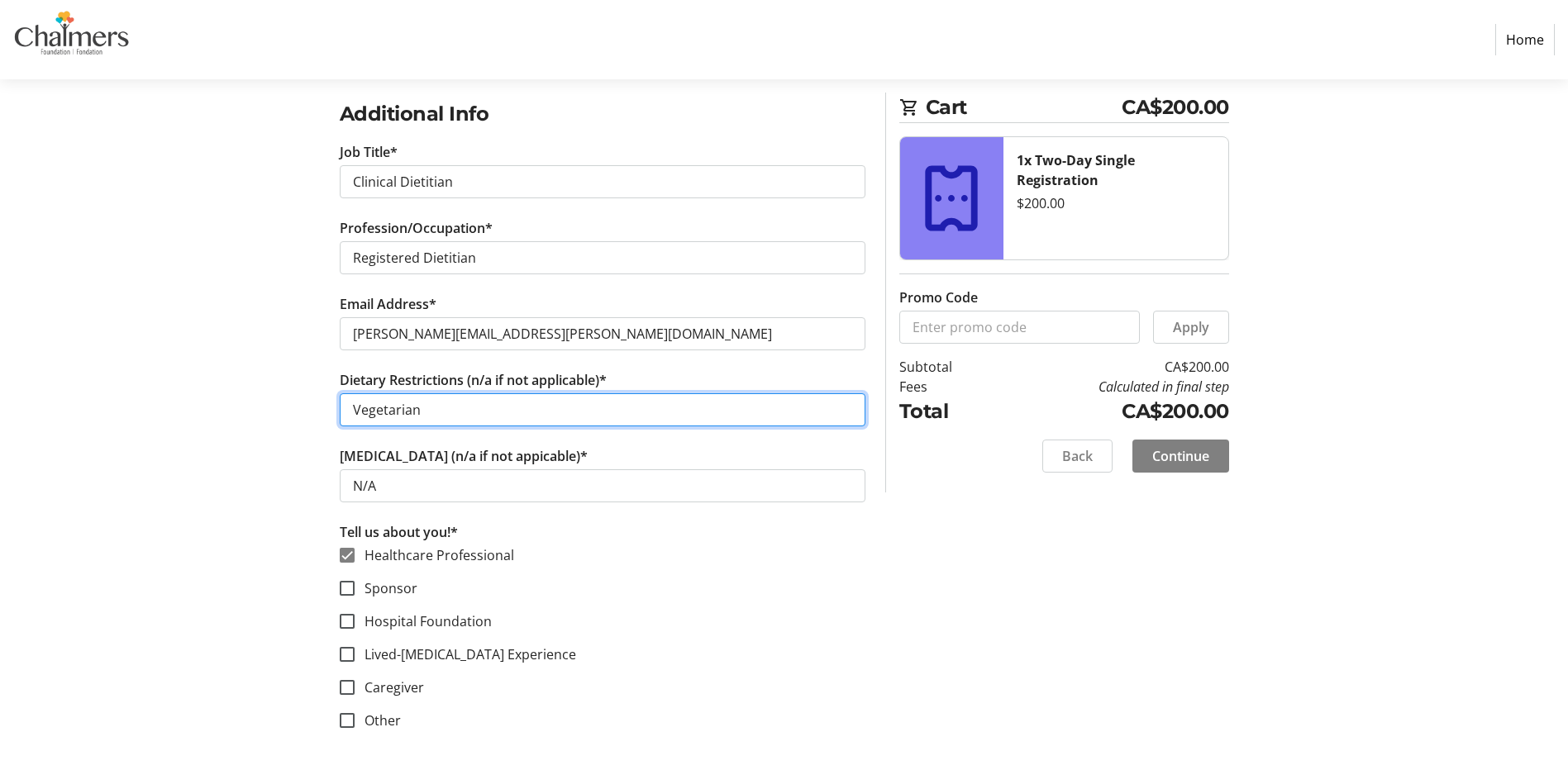
click at [466, 423] on input "Vegetarian" at bounding box center [603, 410] width 525 height 33
type input "Vegetarian (I do eat cheese and egg, just no meat)"
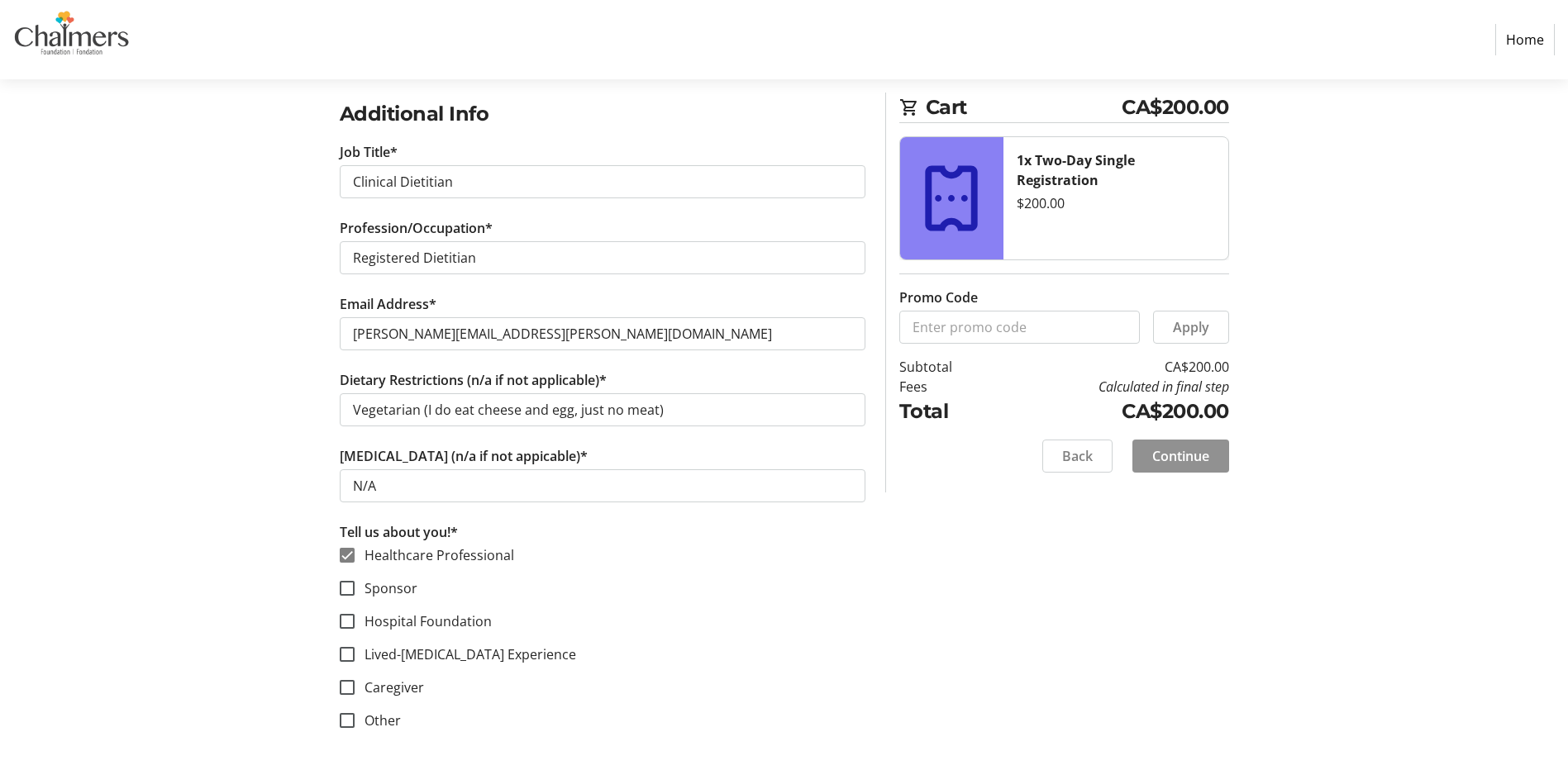
click at [1199, 459] on span "Continue" at bounding box center [1180, 457] width 57 height 20
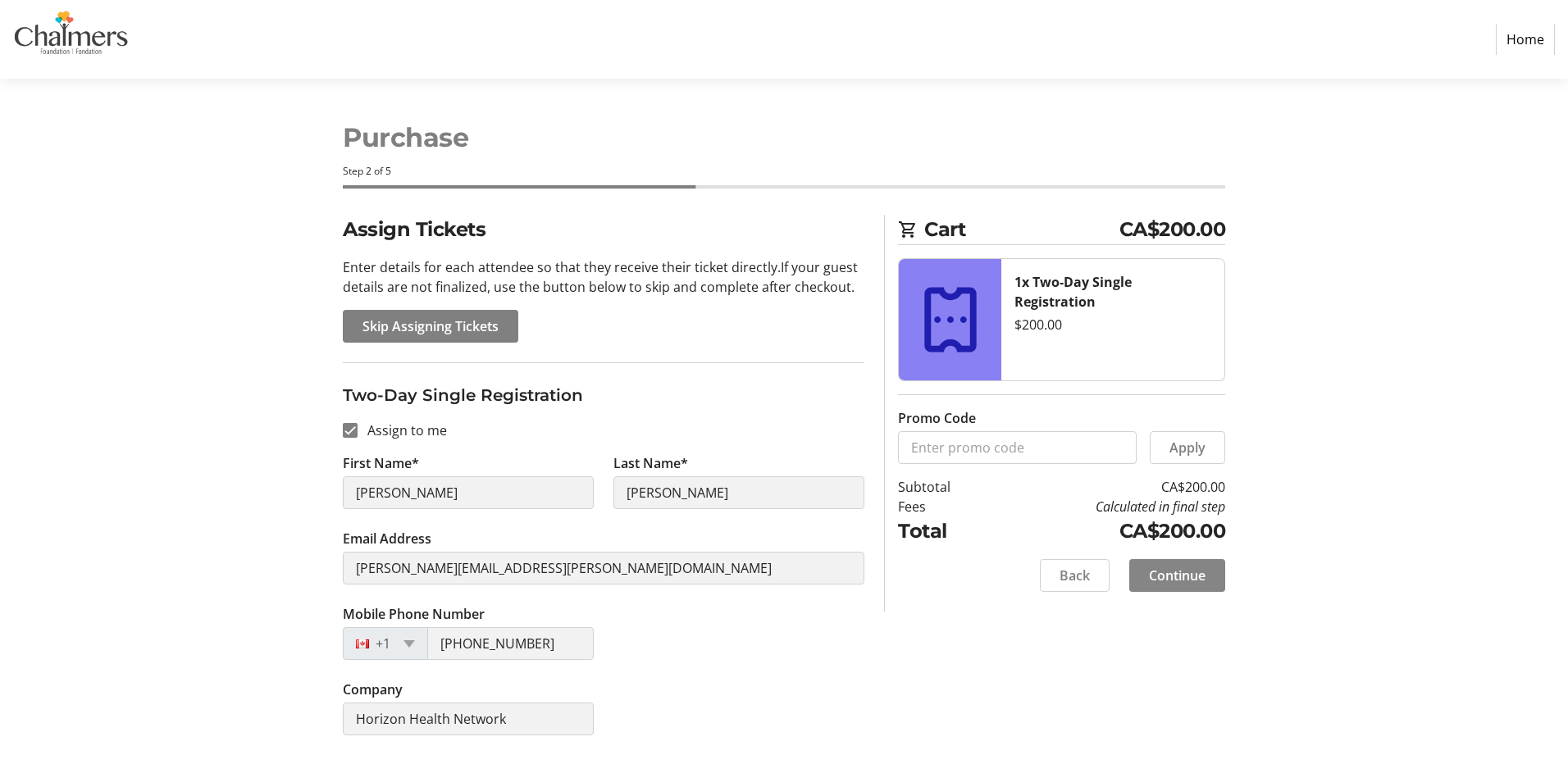
click at [1201, 581] on span "Continue" at bounding box center [1177, 576] width 57 height 20
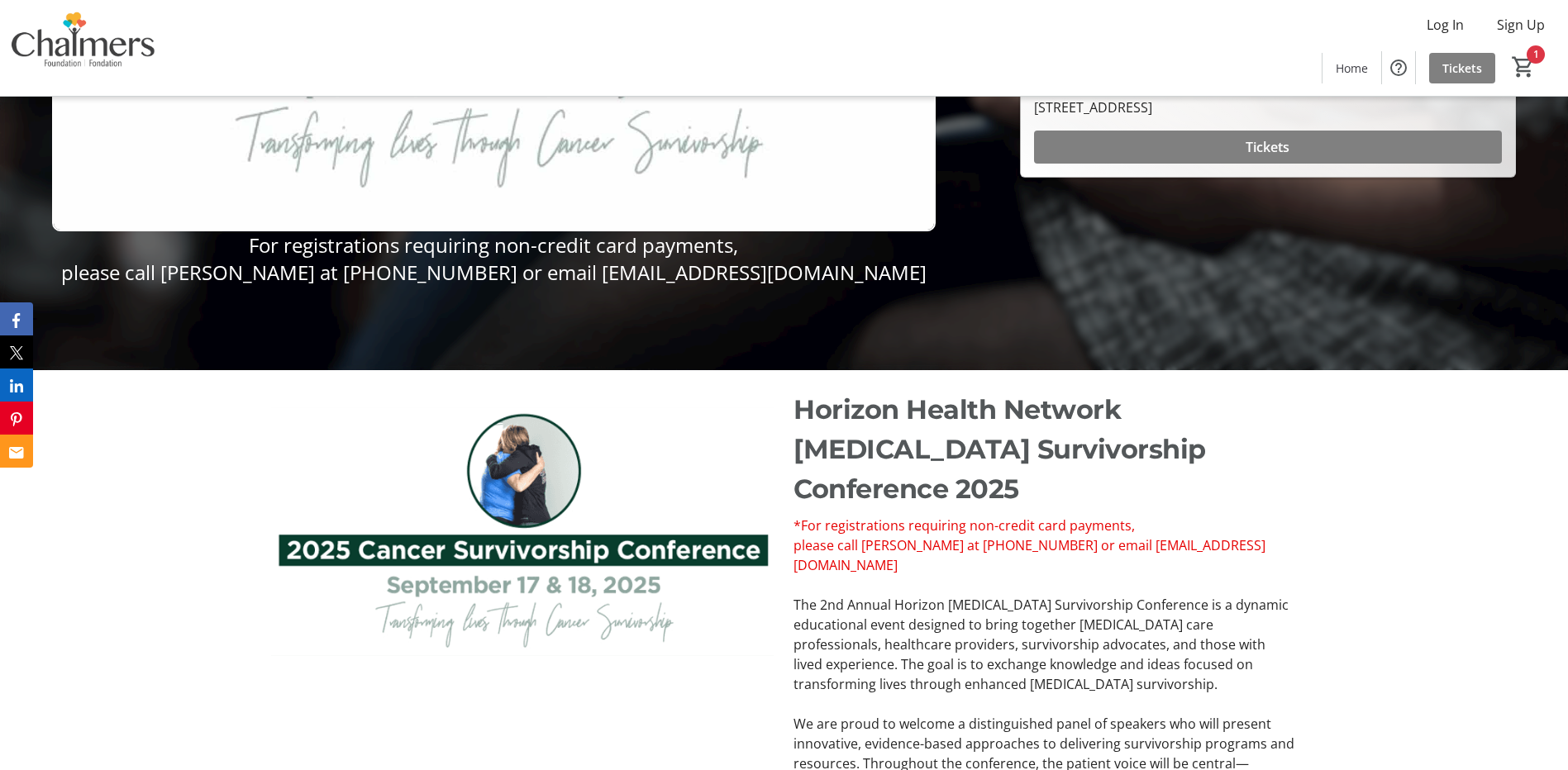
scroll to position [355, 0]
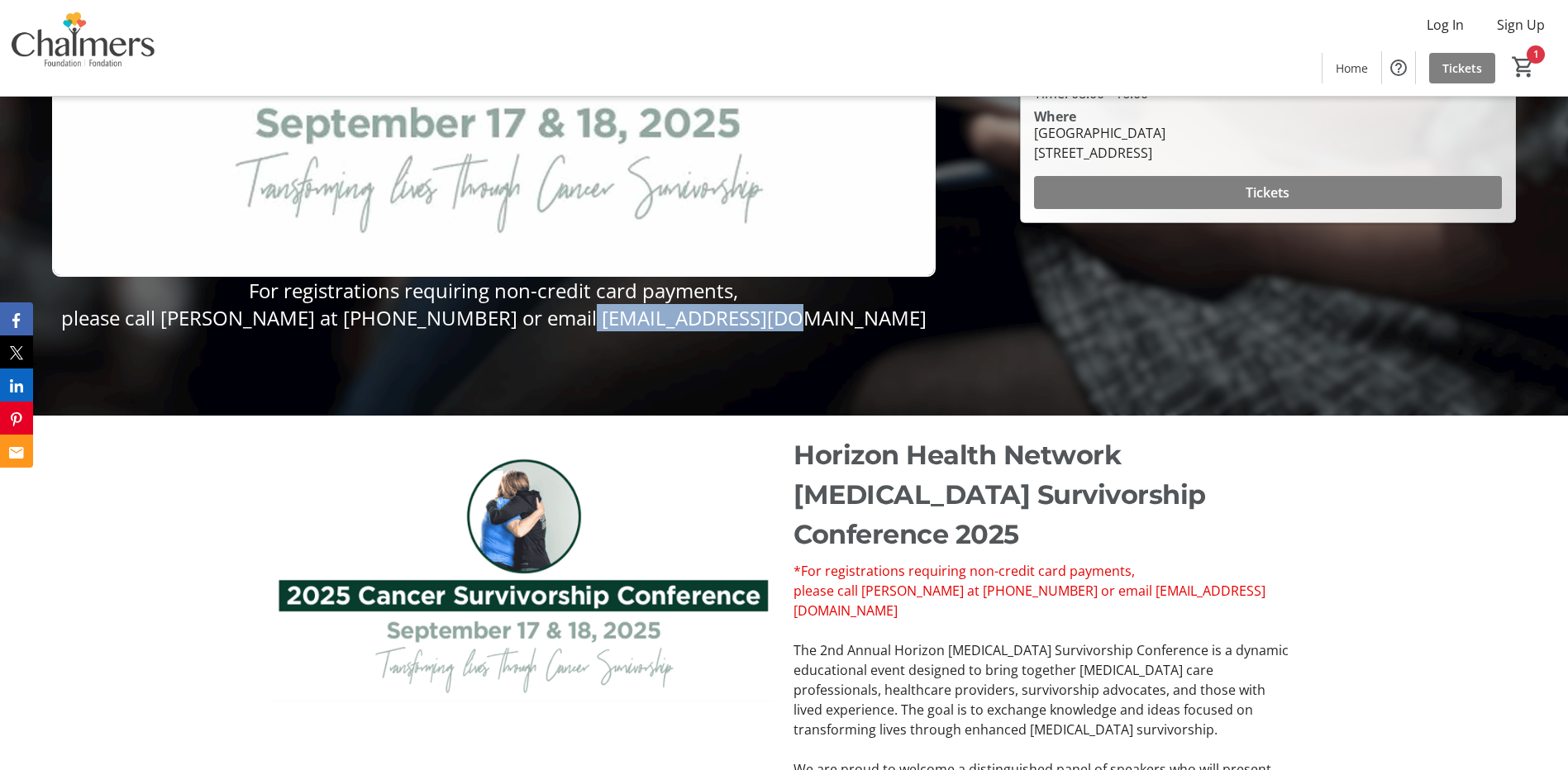
drag, startPoint x: 556, startPoint y: 327, endPoint x: 749, endPoint y: 326, distance: 193.0
click at [749, 326] on span "please call [PERSON_NAME] at [PHONE_NUMBER] or email [EMAIL_ADDRESS][DOMAIN_NAM…" at bounding box center [494, 318] width 865 height 28
drag, startPoint x: 749, startPoint y: 326, endPoint x: 687, endPoint y: 323, distance: 62.1
click at [692, 323] on span "please call Kari Graham at (506) 649-2060 or email survivorshipconference@horiz…" at bounding box center [494, 318] width 865 height 28
drag, startPoint x: 552, startPoint y: 316, endPoint x: 903, endPoint y: 320, distance: 351.0
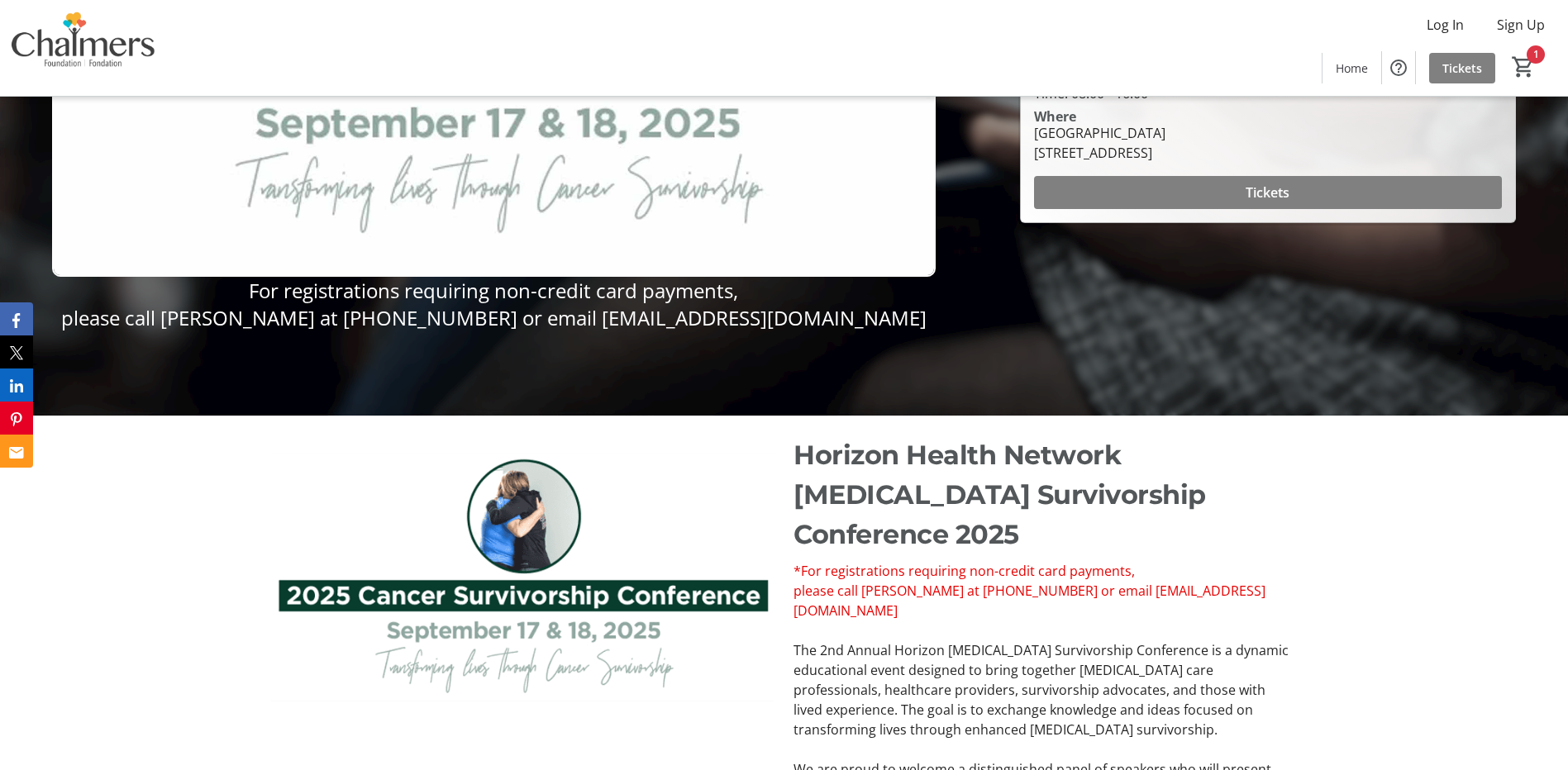
click at [903, 320] on span "please call Kari Graham at (506) 649-2060 or email survivorshipconference@horiz…" at bounding box center [494, 318] width 865 height 28
copy span "survivorshipconference@horizonnb.ca"
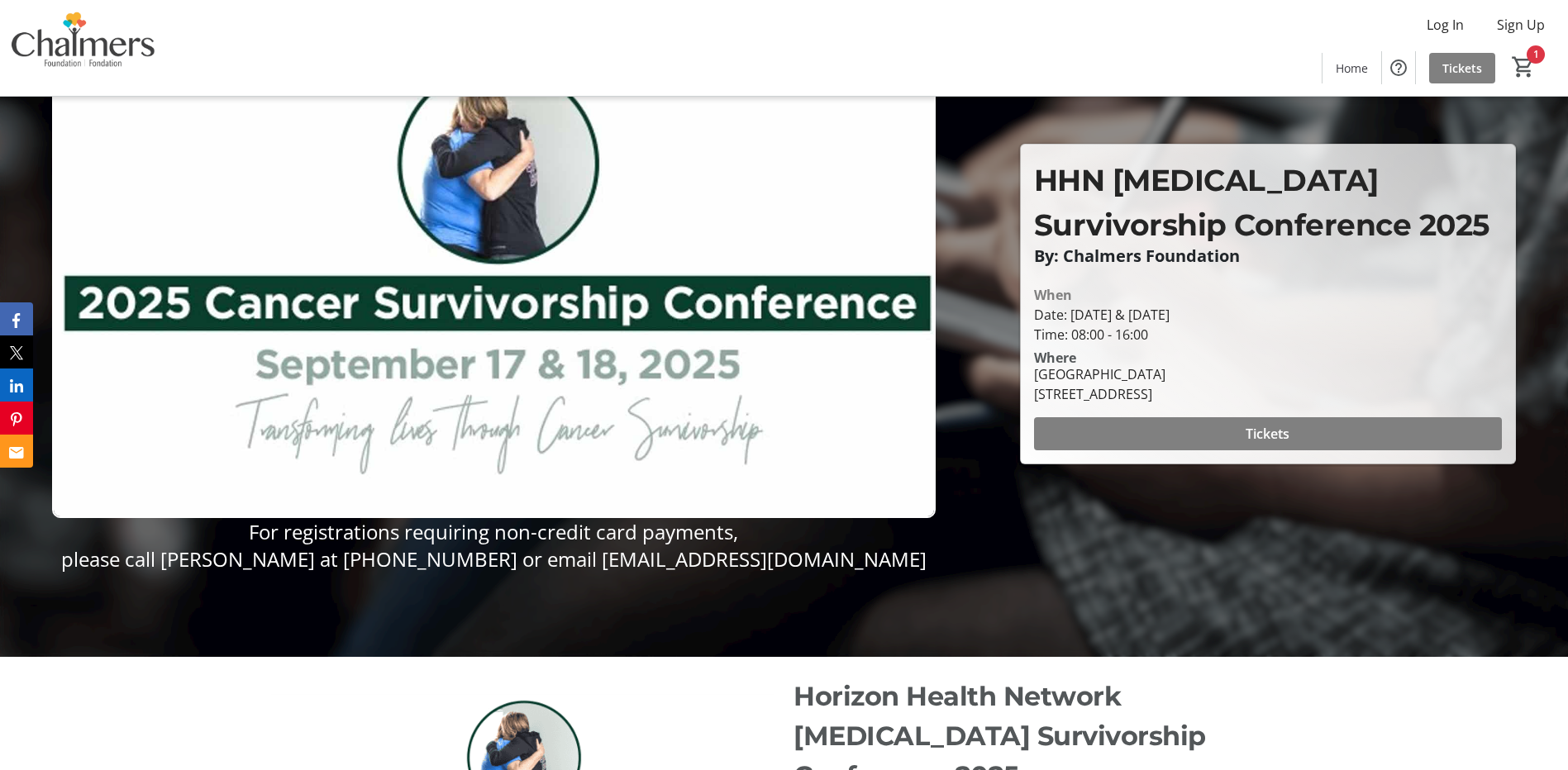
scroll to position [107, 0]
